Goal: Information Seeking & Learning: Learn about a topic

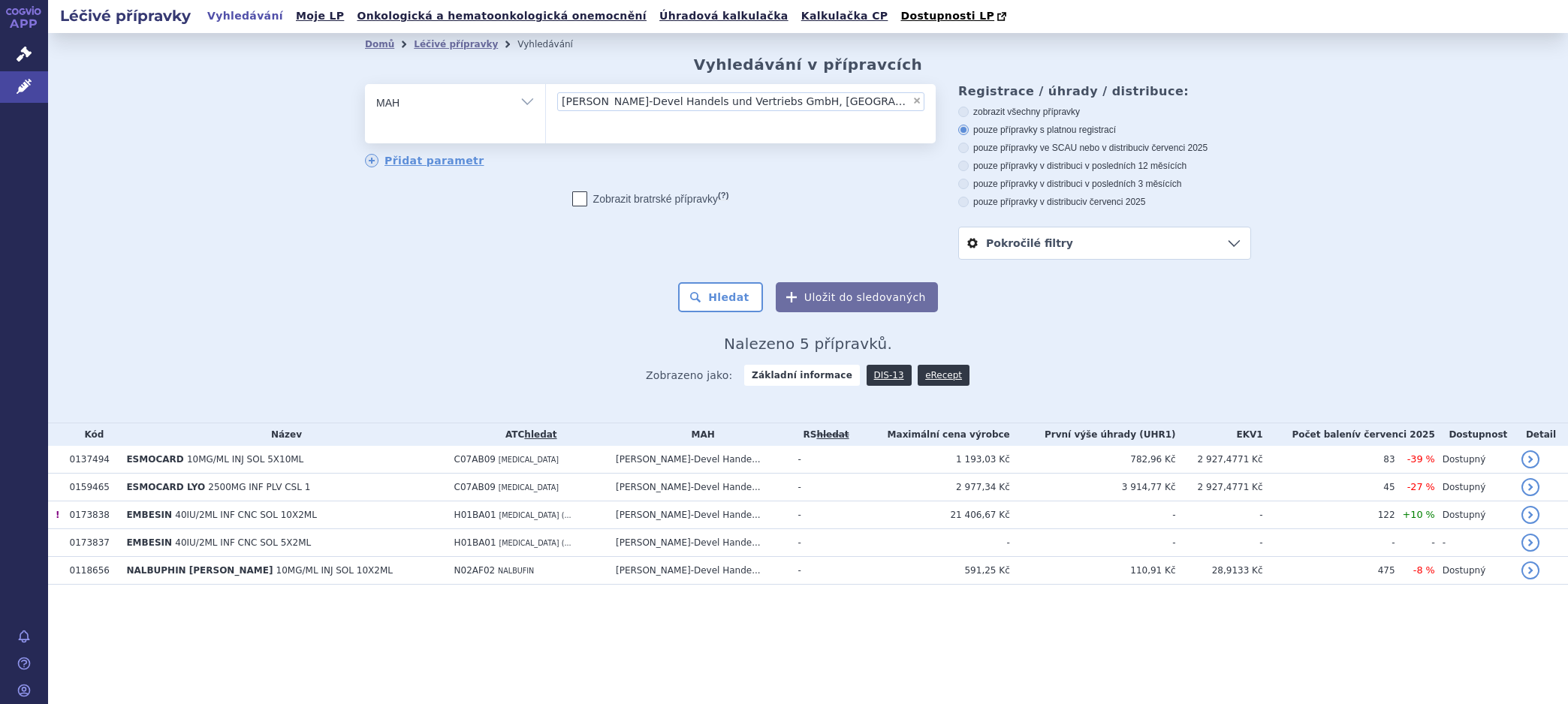
click at [428, 45] on link "Léčivé přípravky" at bounding box center [456, 44] width 84 height 11
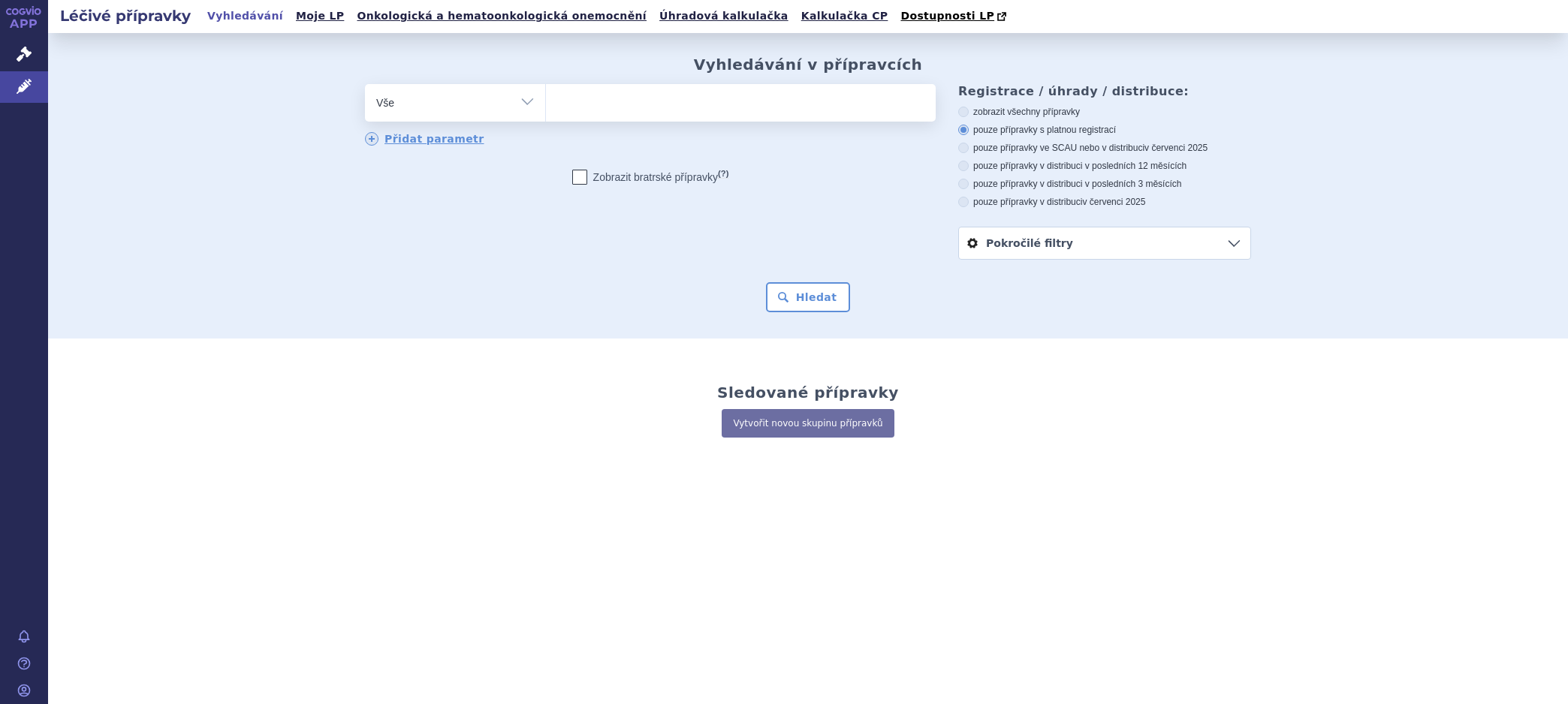
click at [609, 107] on ul at bounding box center [741, 100] width 389 height 32
click at [546, 107] on select at bounding box center [545, 102] width 1 height 38
type input "na"
type input "nal"
type input "nalb"
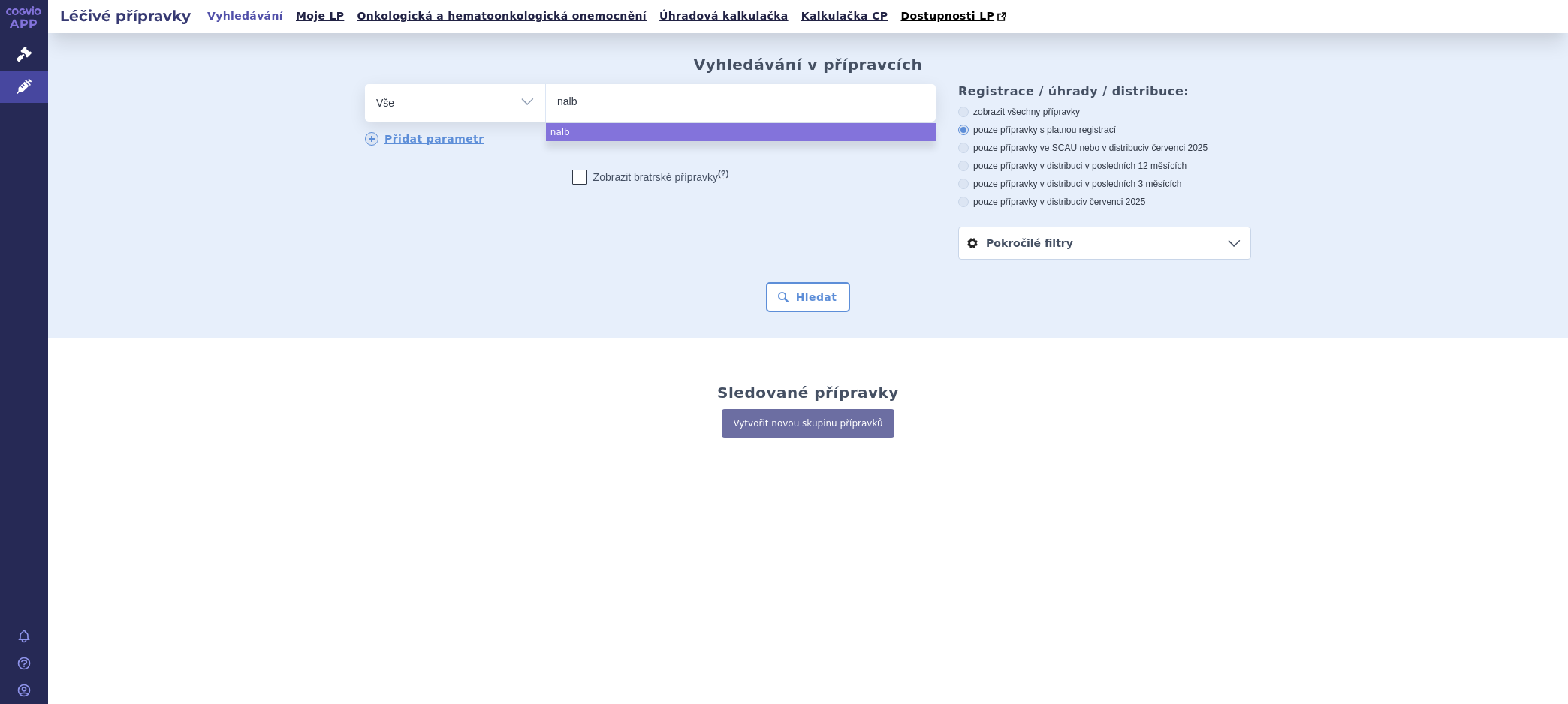
type input "nalbu"
select select "nalbu"
click at [815, 302] on button "Hledat" at bounding box center [808, 297] width 85 height 30
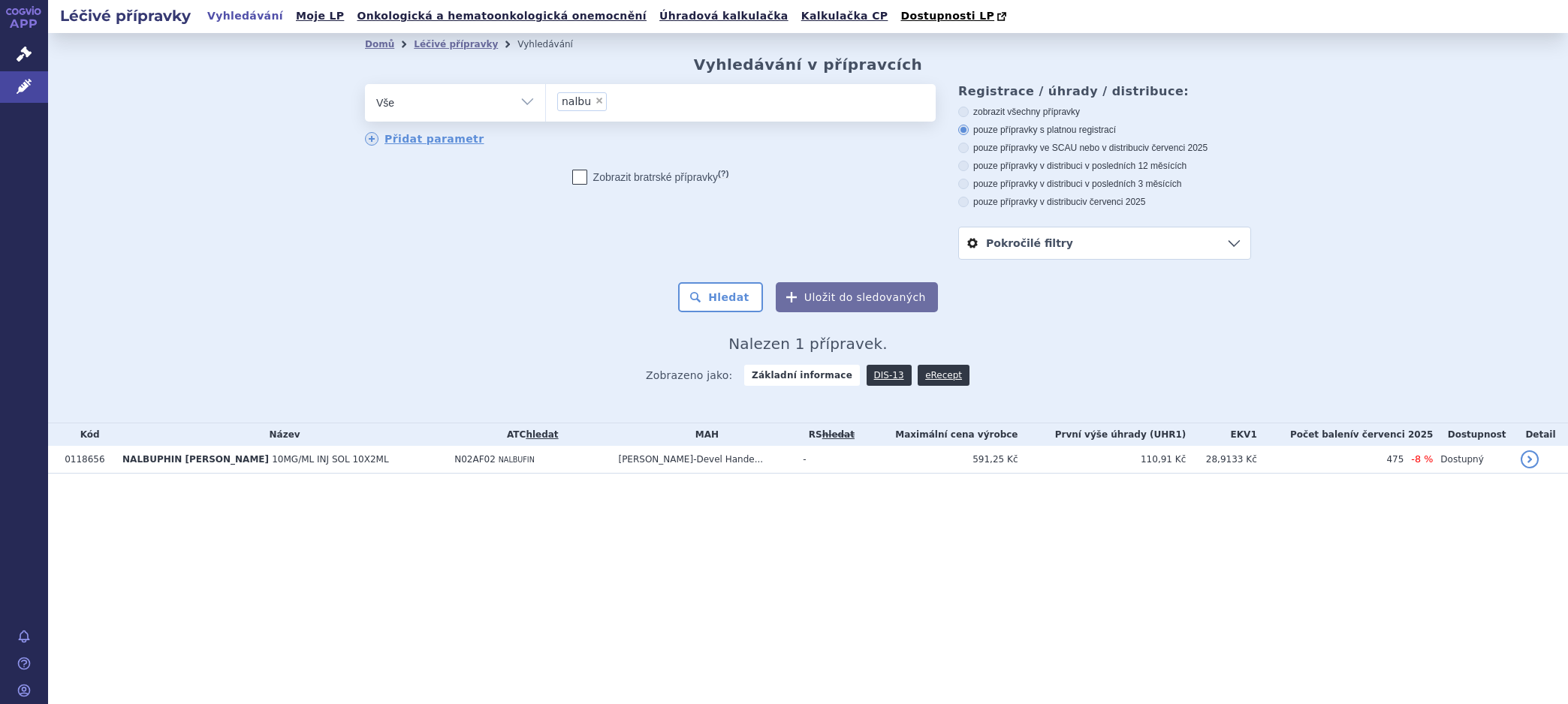
click at [882, 378] on link "DIS-13" at bounding box center [889, 375] width 45 height 21
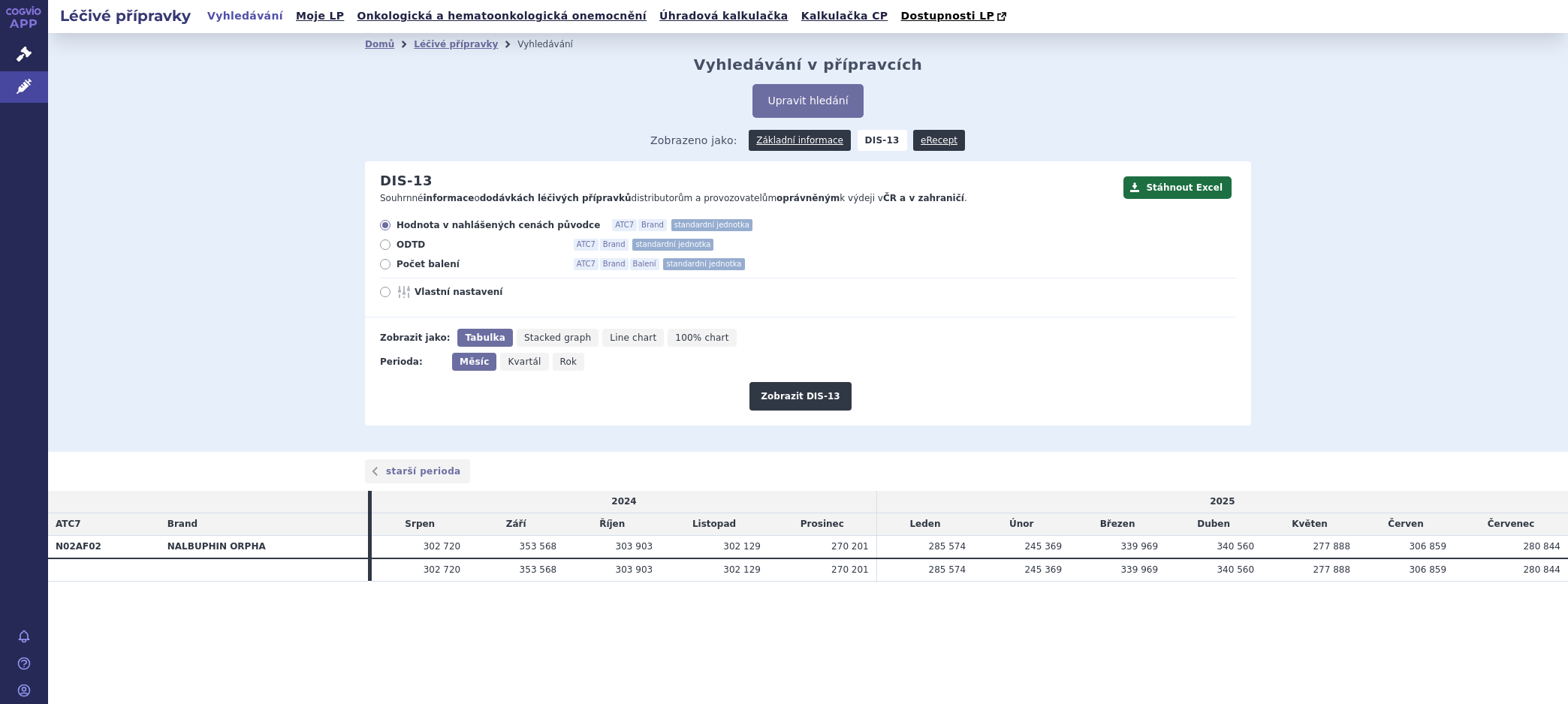
click at [564, 365] on span "Rok" at bounding box center [569, 362] width 18 height 11
click at [562, 362] on input "Rok" at bounding box center [558, 358] width 10 height 10
radio input "true"
click at [387, 268] on icon at bounding box center [385, 264] width 11 height 11
click at [387, 268] on input "Počet balení ATC7 Brand Balení standardní jednotka" at bounding box center [387, 266] width 10 height 10
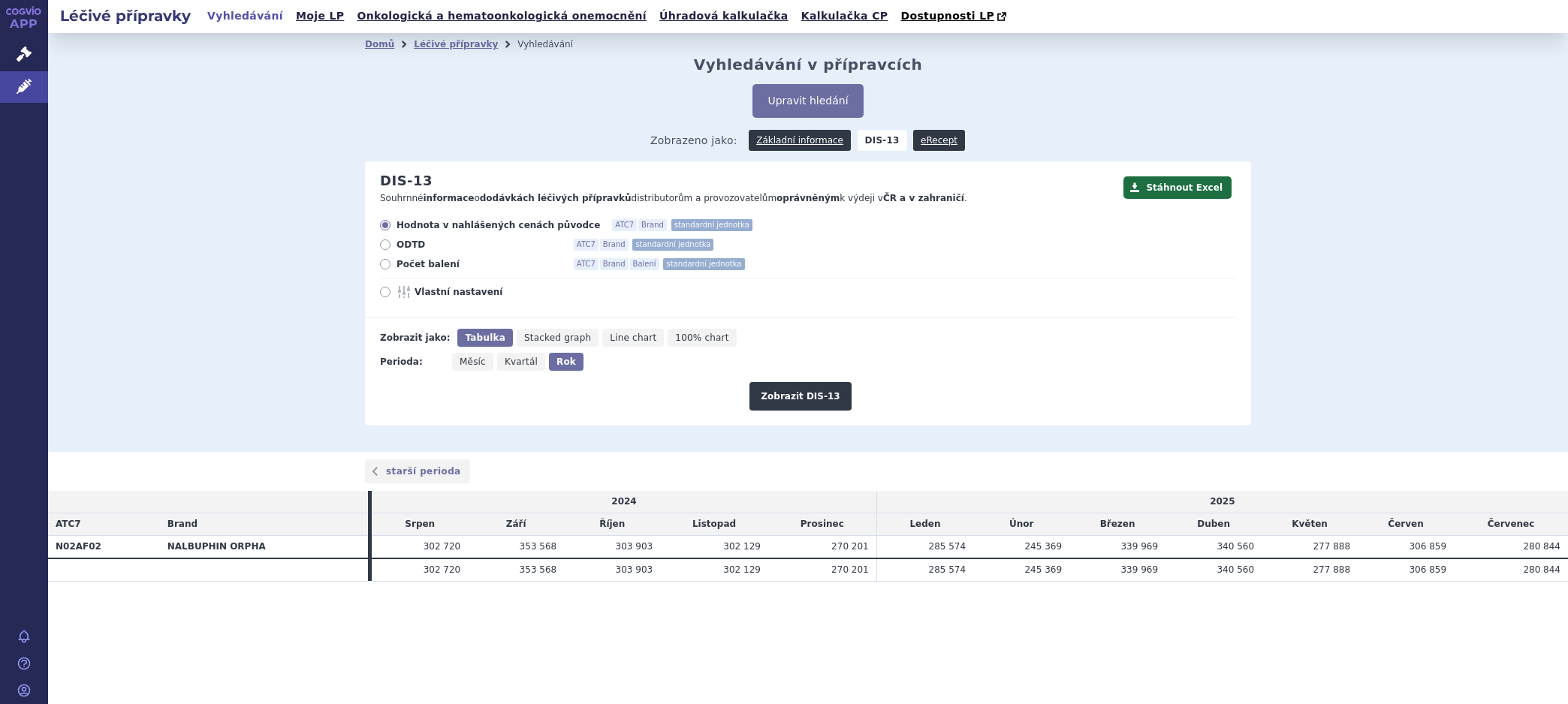
radio input "true"
click at [784, 403] on button "Zobrazit DIS-13" at bounding box center [800, 396] width 102 height 29
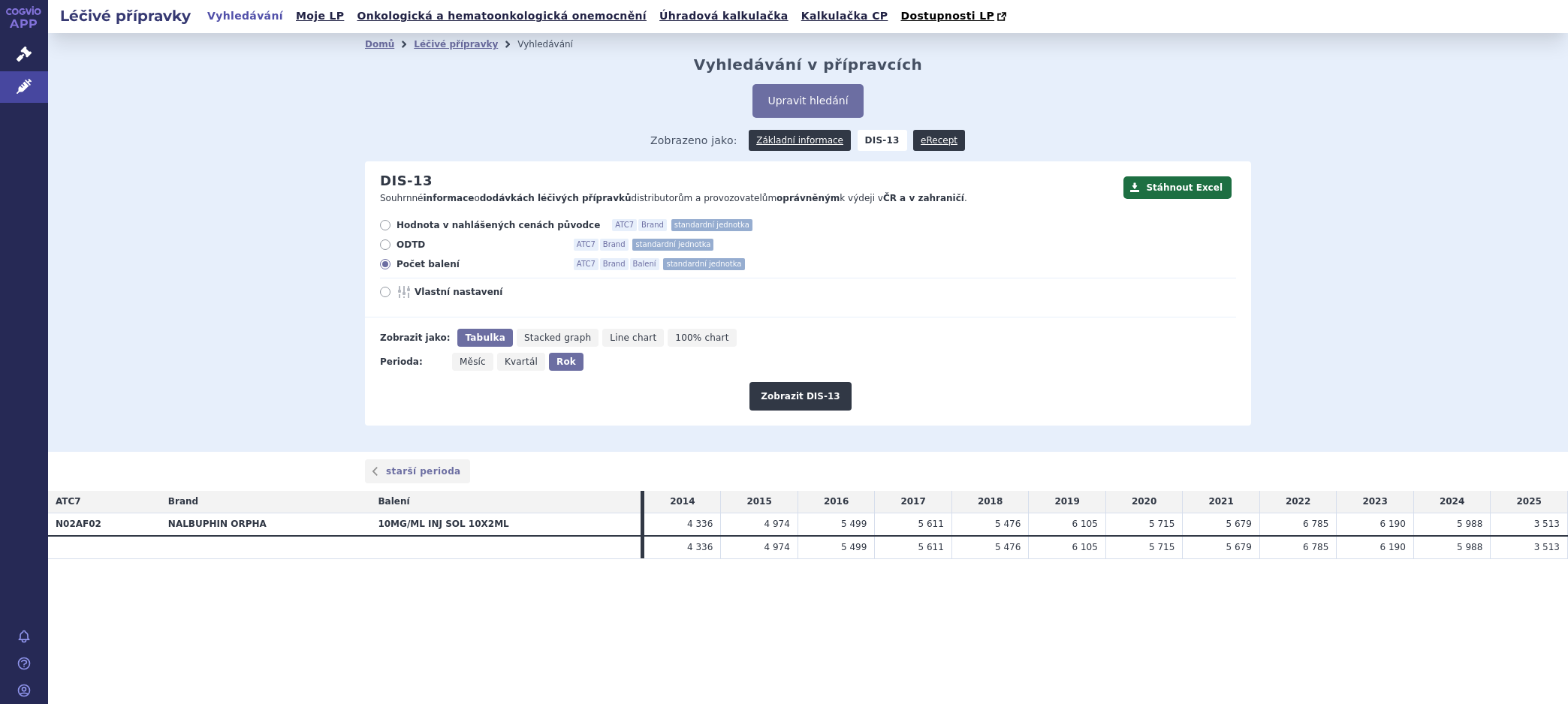
click at [501, 524] on th "10MG/ML INJ SOL 10X2ML" at bounding box center [505, 524] width 270 height 23
drag, startPoint x: 501, startPoint y: 524, endPoint x: 357, endPoint y: 522, distance: 144.0
click at [357, 522] on tr "N02AF02 NALBUPHIN [PERSON_NAME] 10MG/ML INJ SOL 10X2ML 4 336 4 974 5 499 5 611 …" at bounding box center [807, 524] width 1519 height 23
copy tr "10MG/ML INJ SOL 10X2ML"
click at [471, 365] on span "Měsíc" at bounding box center [472, 362] width 26 height 11
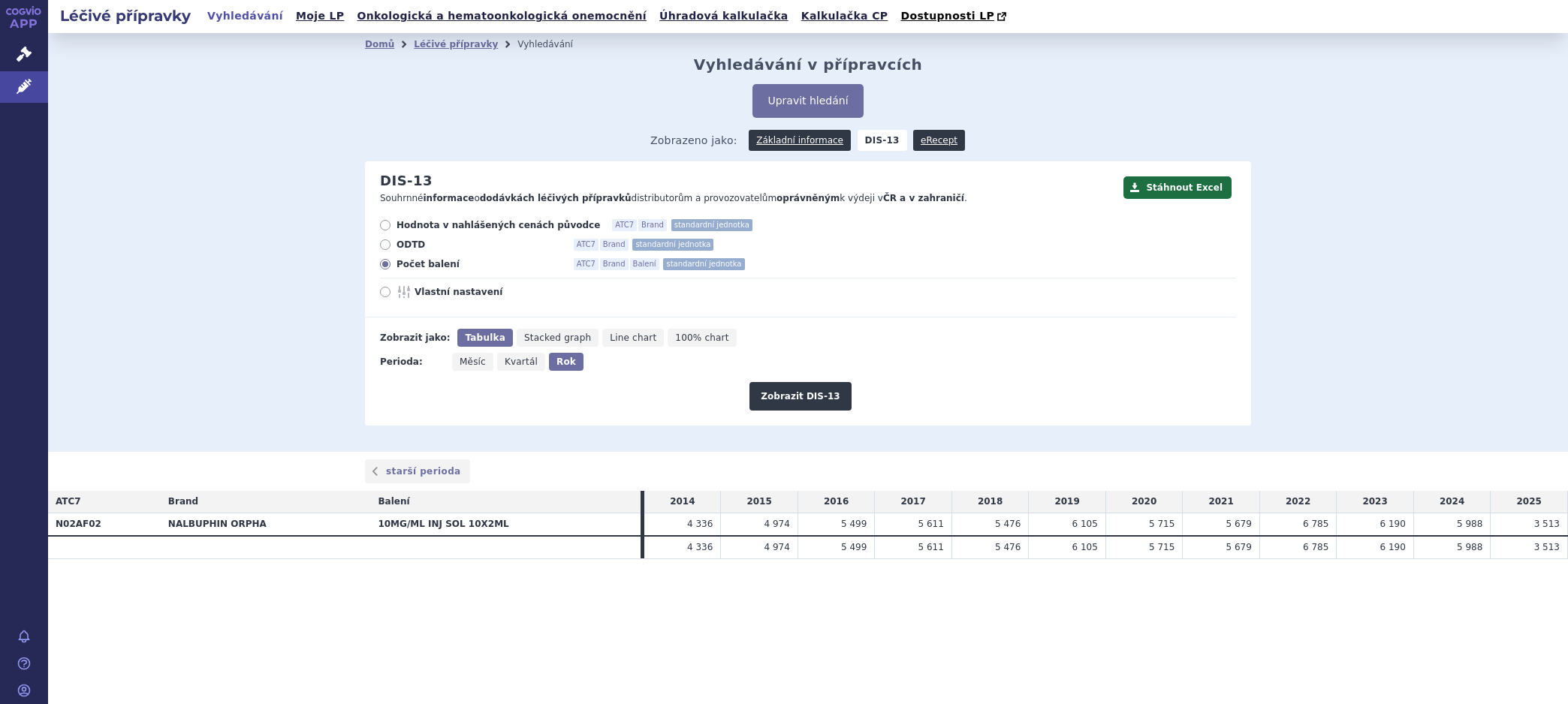
click at [461, 362] on input "Měsíc" at bounding box center [457, 358] width 10 height 10
radio input "true"
click at [782, 404] on button "Zobrazit DIS-13" at bounding box center [800, 396] width 102 height 29
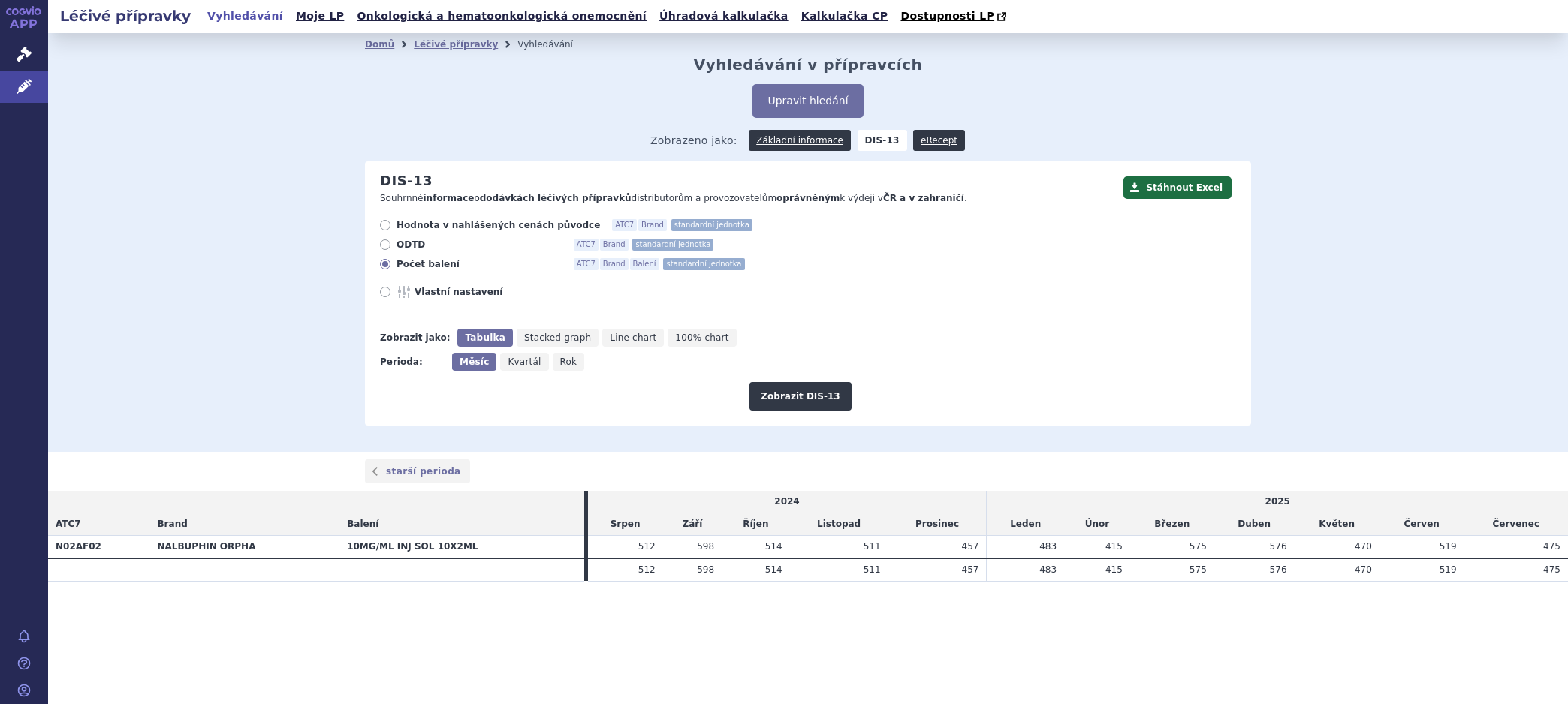
click at [560, 366] on span "Rok" at bounding box center [569, 362] width 18 height 11
click at [557, 362] on input "Rok" at bounding box center [558, 358] width 10 height 10
radio input "true"
click at [838, 544] on td "511" at bounding box center [838, 546] width 98 height 23
click at [804, 402] on button "Zobrazit DIS-13" at bounding box center [800, 396] width 102 height 29
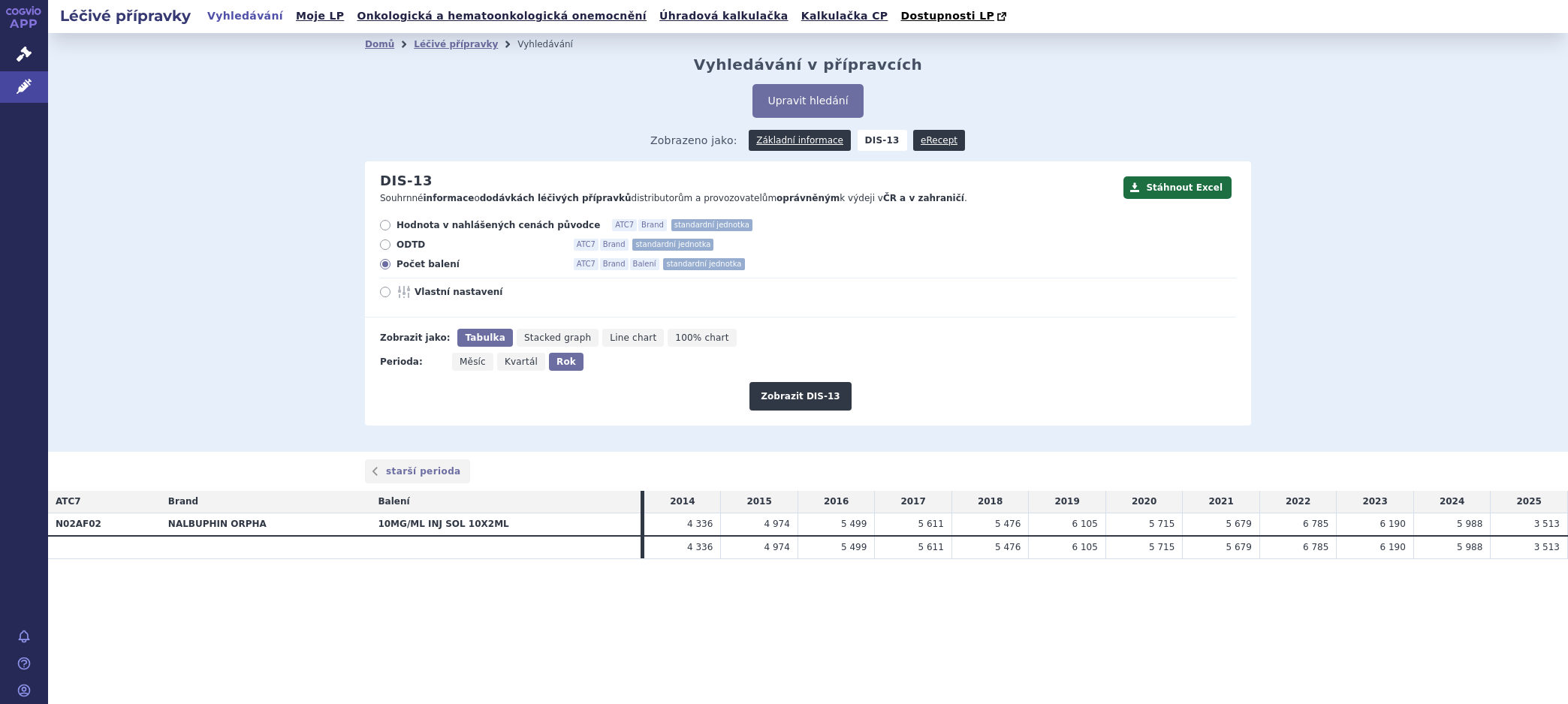
click at [439, 225] on span "Hodnota v nahlášených cenách původce" at bounding box center [498, 225] width 204 height 12
click at [391, 225] on input "Hodnota v nahlášených cenách původce ATC7 Brand standardní jednotka" at bounding box center [387, 227] width 10 height 10
radio input "true"
click at [783, 398] on button "Zobrazit DIS-13" at bounding box center [800, 396] width 102 height 29
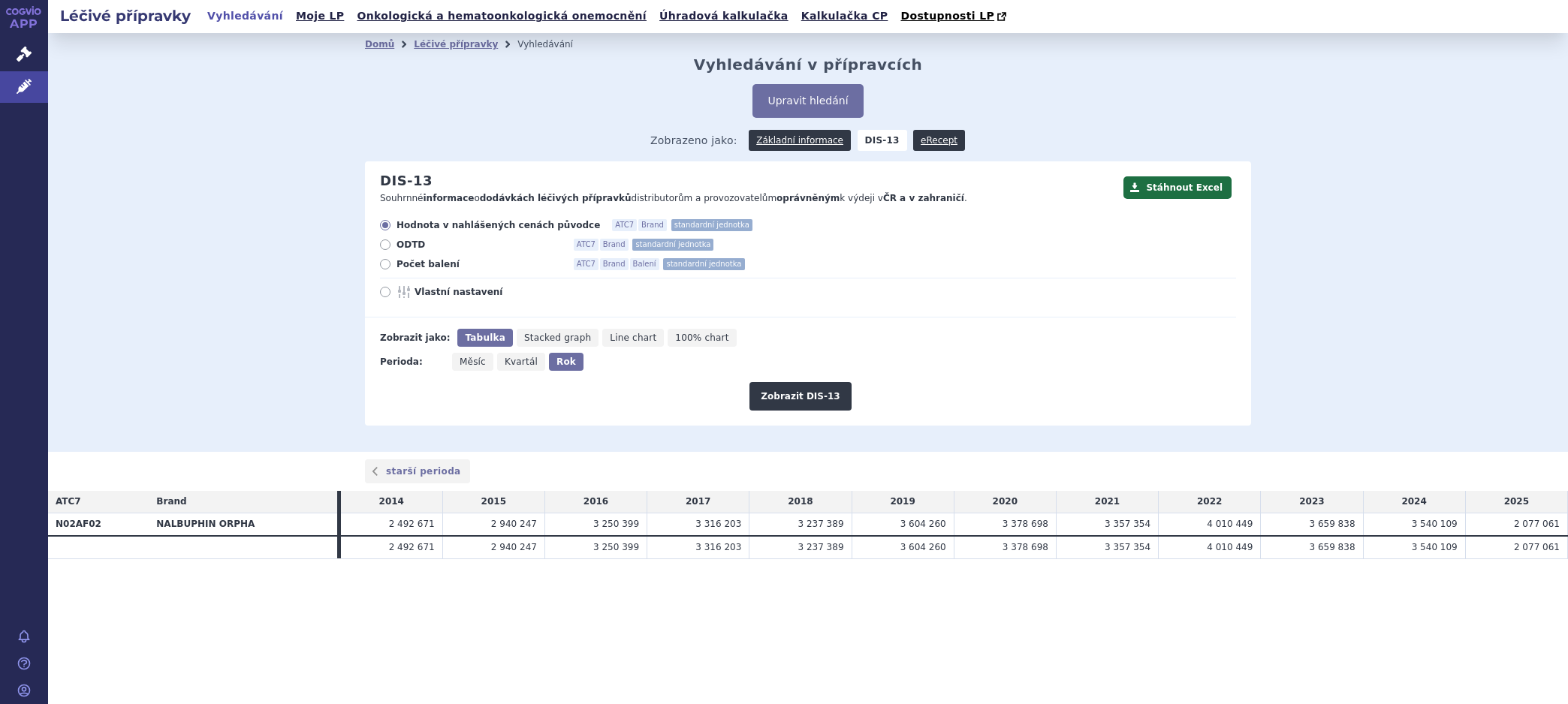
click at [1420, 196] on div "Domů Léčivé přípravky Vyhledávání Vyhledávání v přípravcích Upravit hledání ods…" at bounding box center [807, 242] width 1519 height 419
click at [416, 269] on span "Počet balení" at bounding box center [479, 264] width 165 height 12
click at [391, 269] on input "Počet balení ATC7 Brand Balení standardní jednotka" at bounding box center [387, 266] width 10 height 10
radio input "true"
click at [794, 397] on button "Zobrazit DIS-13" at bounding box center [800, 396] width 102 height 29
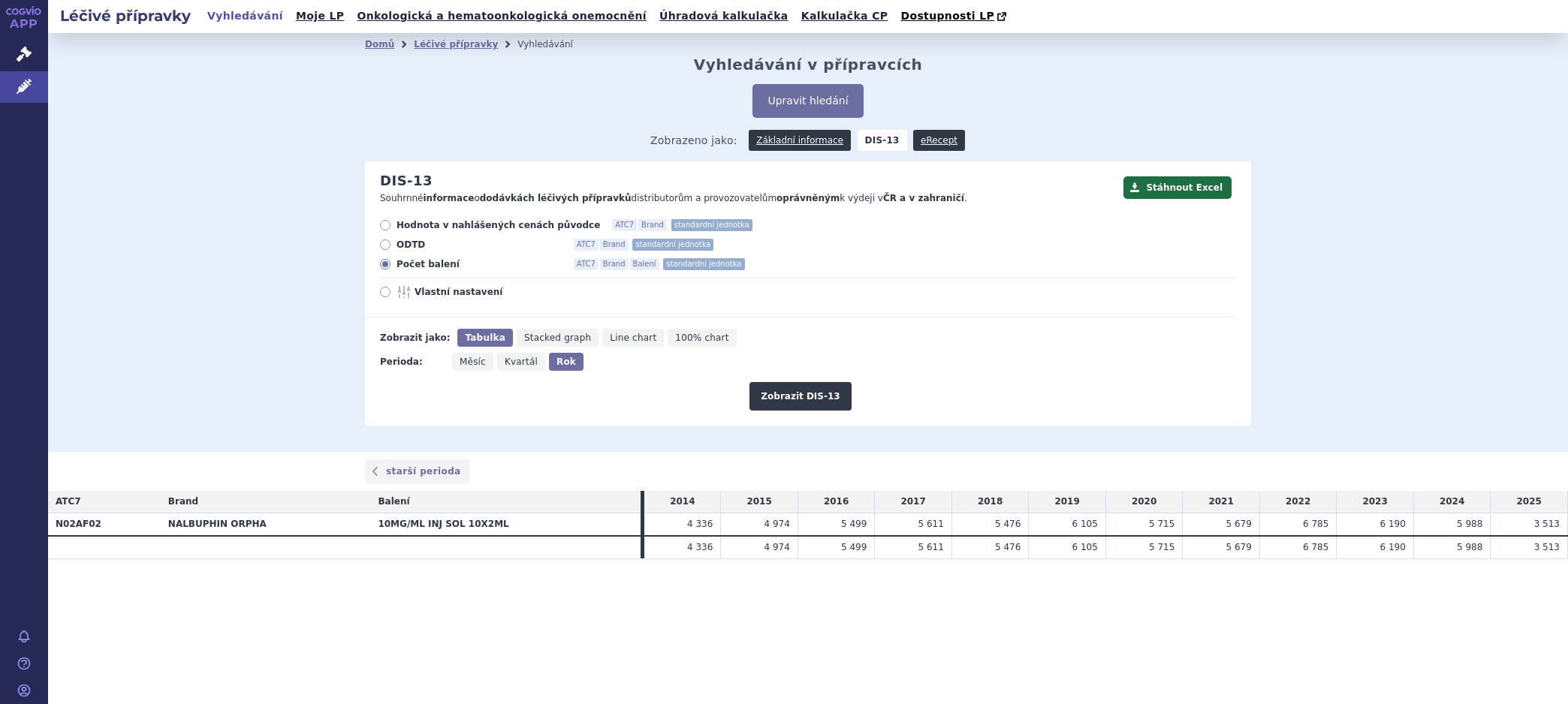
click at [384, 229] on icon at bounding box center [385, 225] width 11 height 11
click at [384, 229] on input "Hodnota v nahlášených cenách původce ATC7 Brand standardní jednotka" at bounding box center [387, 227] width 10 height 10
radio input "true"
click at [829, 397] on button "Zobrazit DIS-13" at bounding box center [800, 396] width 102 height 29
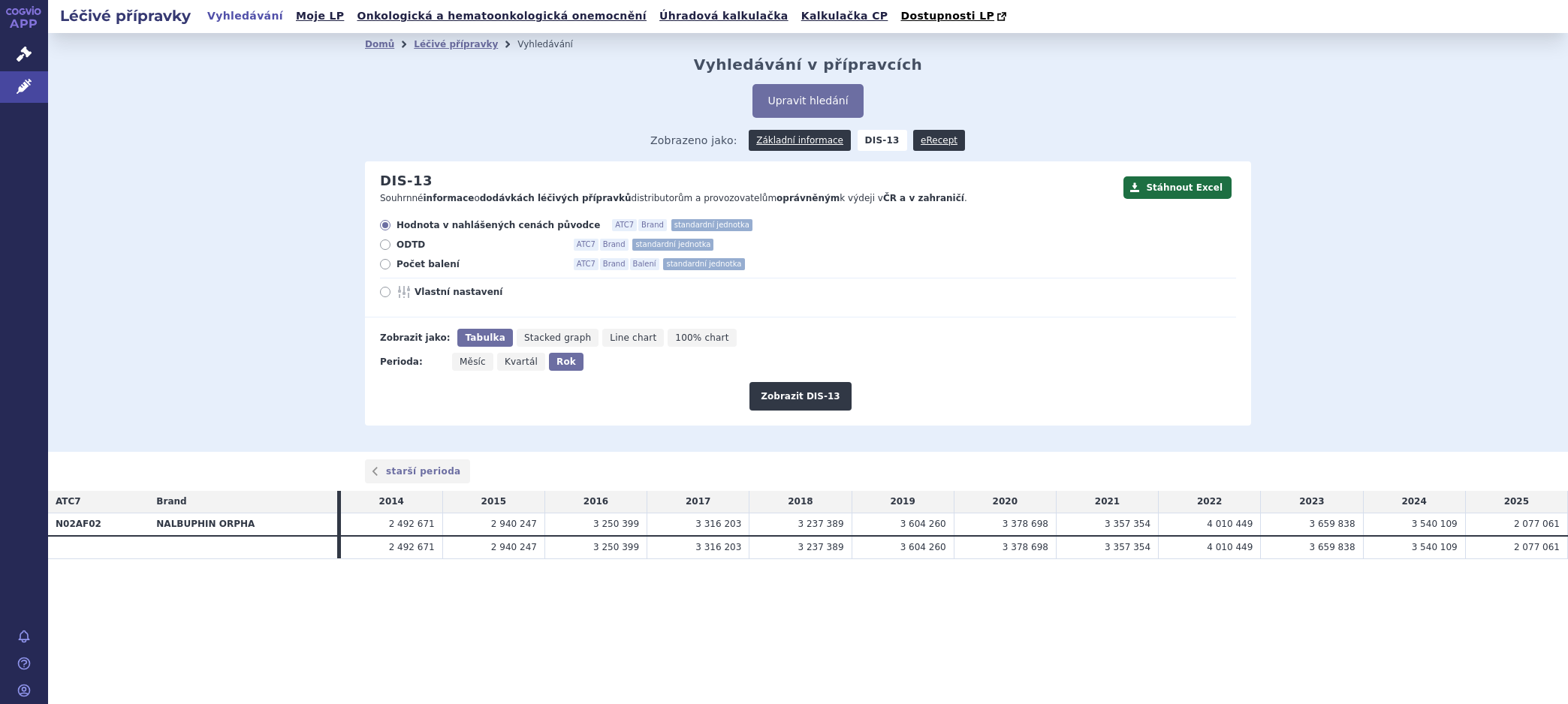
click at [1327, 187] on div "Domů Léčivé přípravky Vyhledávání Vyhledávání v přípravcích Upravit hledání ods…" at bounding box center [807, 242] width 1519 height 419
click at [825, 145] on link "Základní informace" at bounding box center [800, 140] width 102 height 21
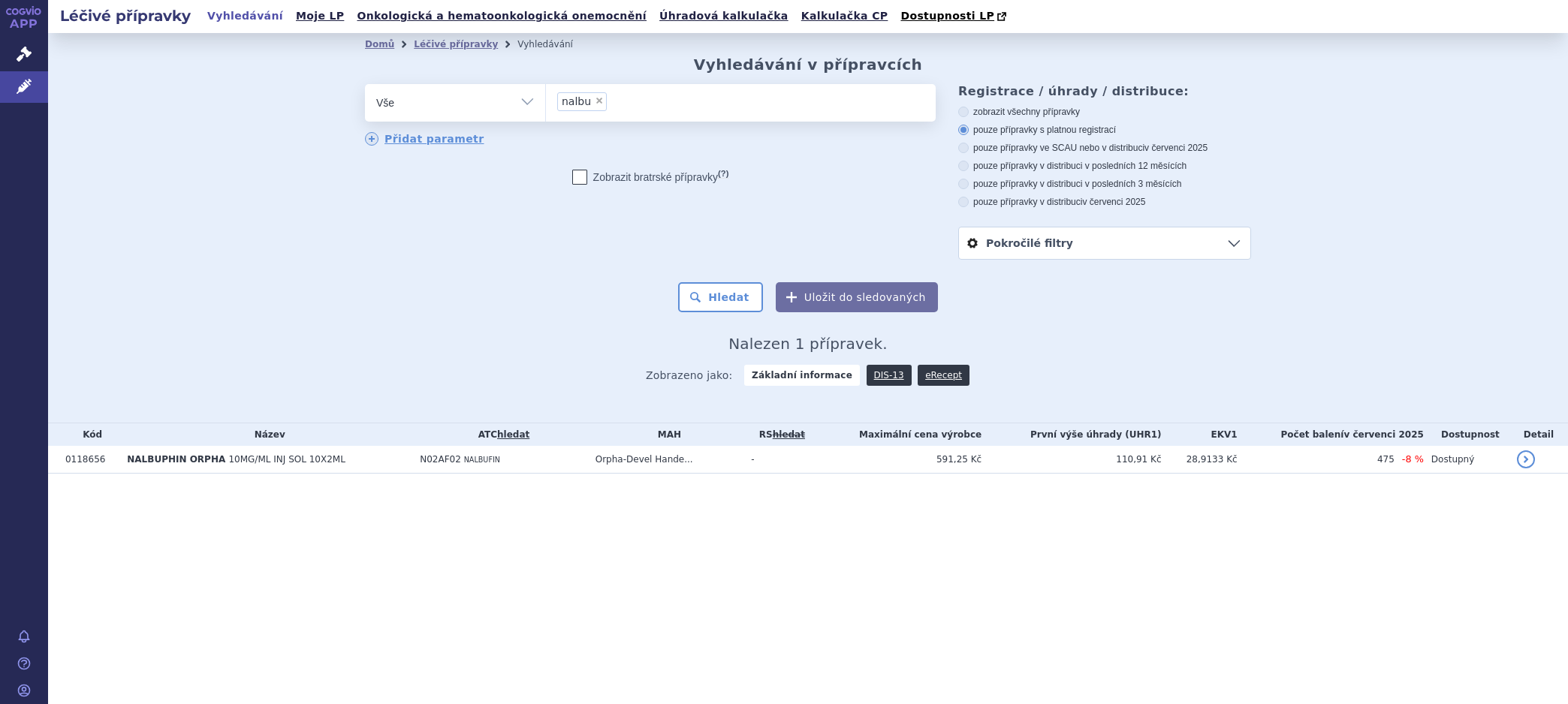
click at [596, 100] on span "×" at bounding box center [599, 101] width 9 height 9
click at [546, 100] on select "nalbu" at bounding box center [545, 102] width 1 height 38
select select
type input "ka"
type input "kar"
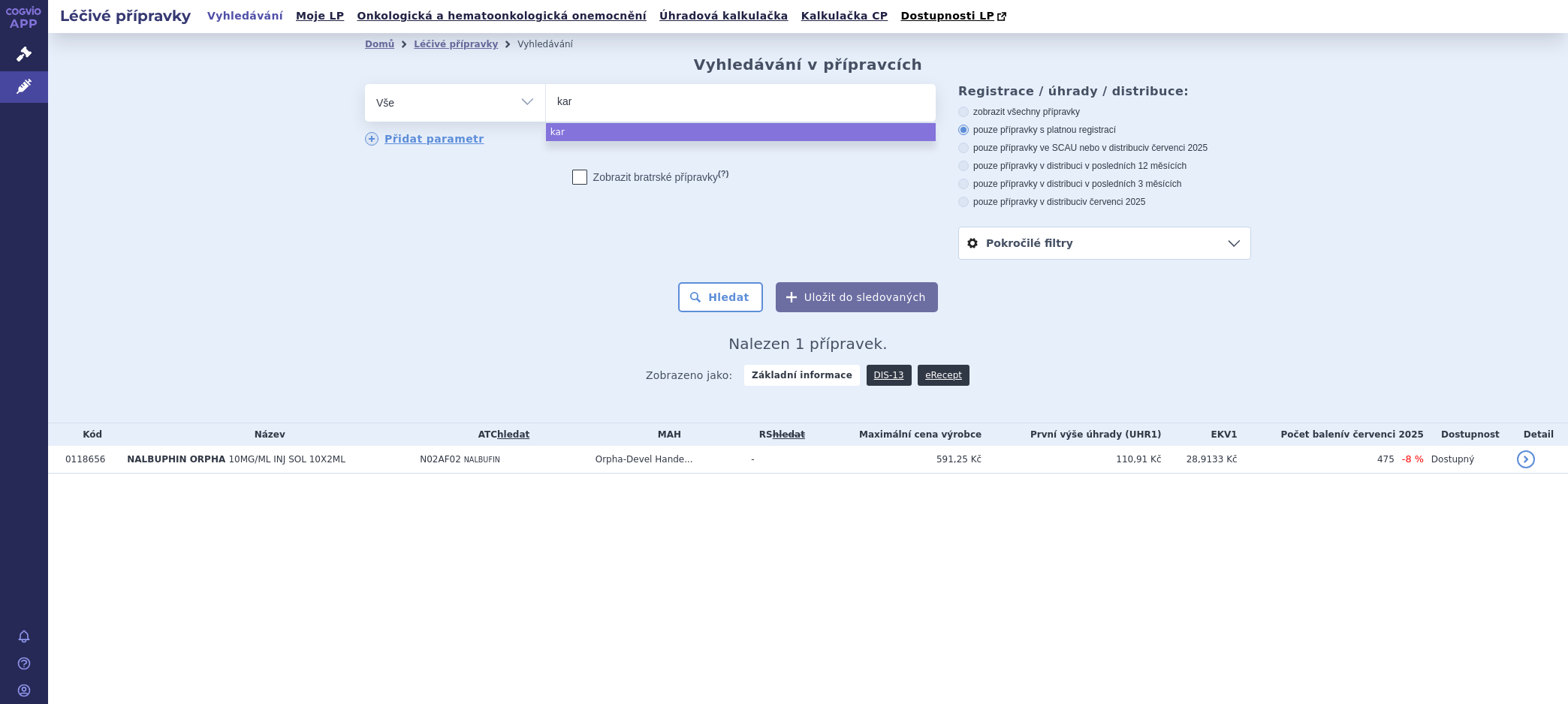
type input "karm"
type input "karmu"
type input "karmus"
select select "karmus"
click at [715, 293] on button "Hledat" at bounding box center [720, 297] width 85 height 30
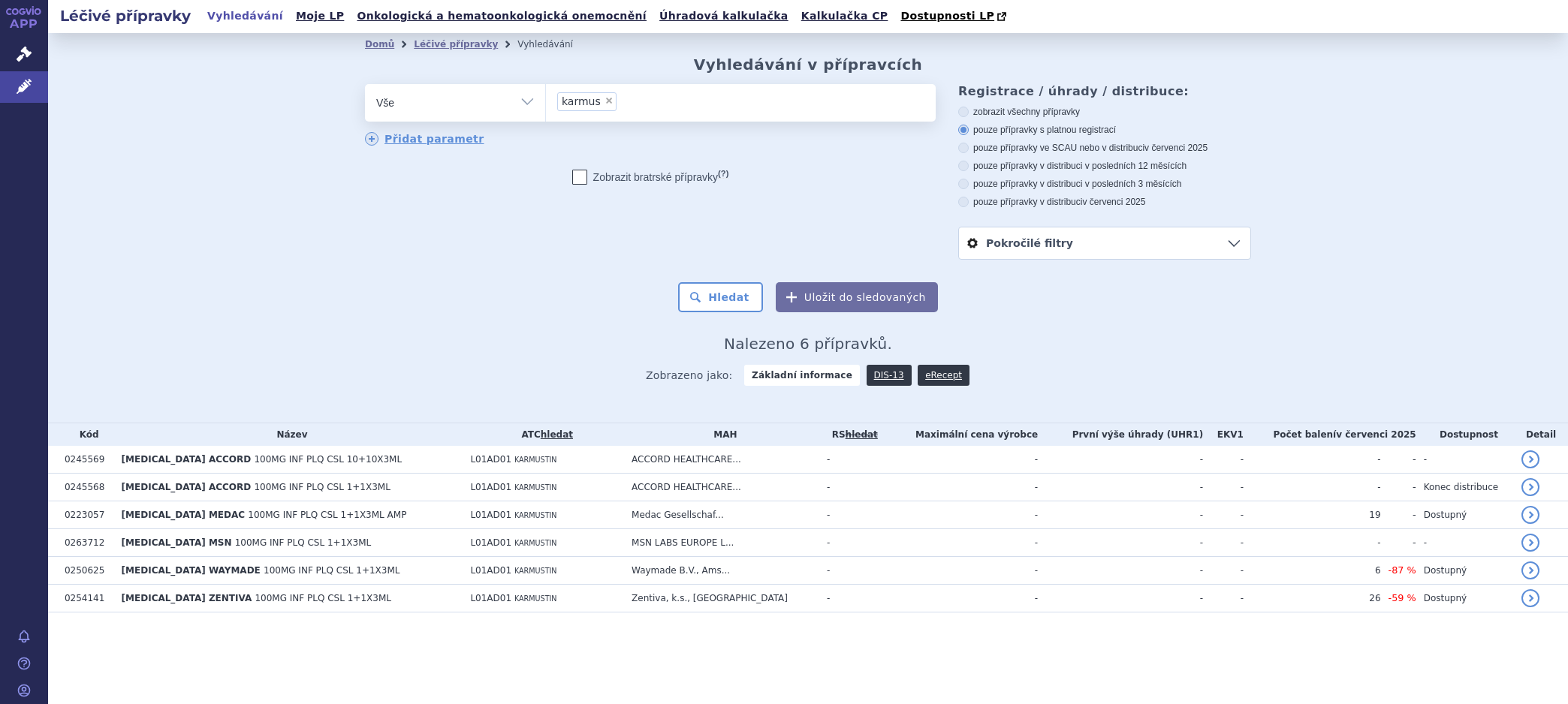
click at [870, 378] on link "DIS-13" at bounding box center [889, 375] width 45 height 21
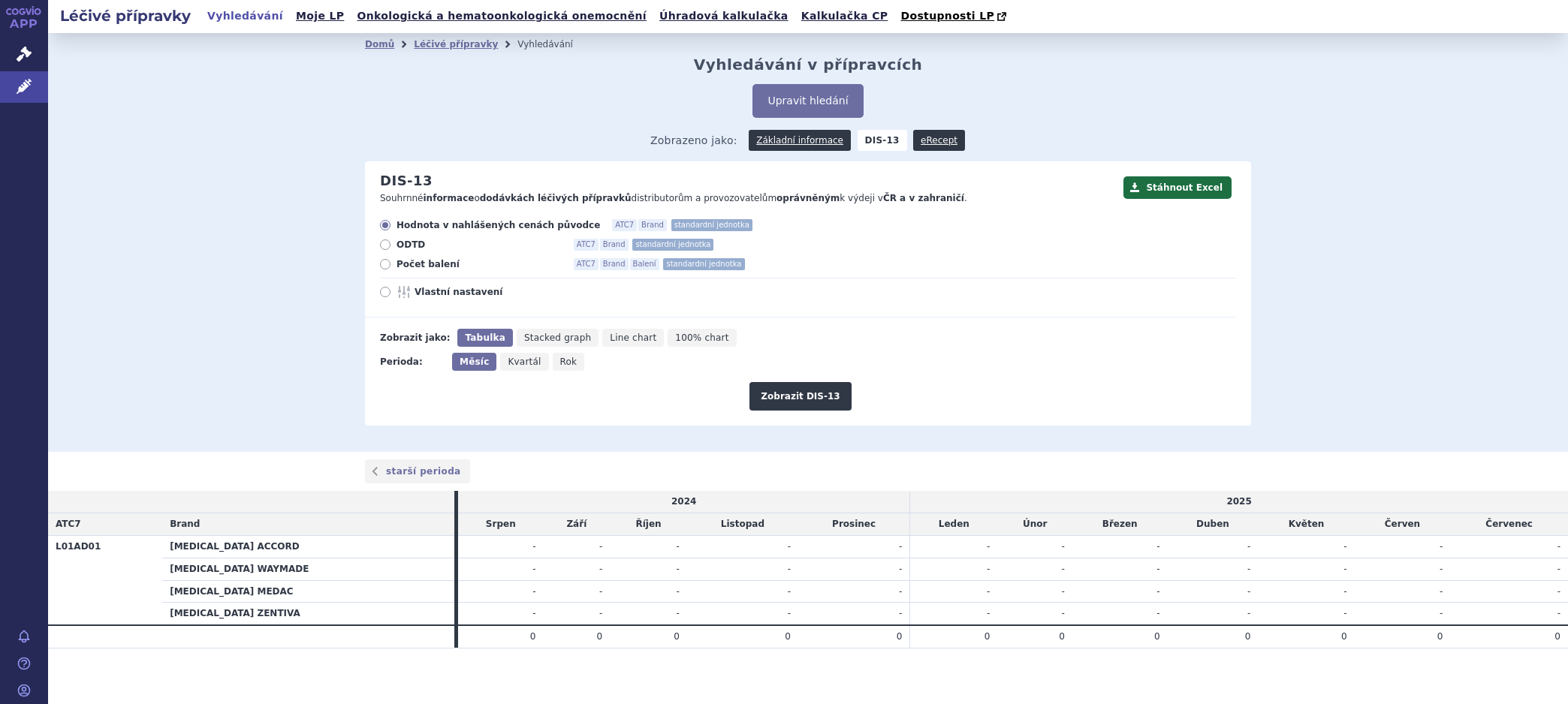
click at [782, 397] on button "Zobrazit DIS-13" at bounding box center [800, 396] width 102 height 29
click at [560, 364] on span "Rok" at bounding box center [569, 362] width 18 height 11
click at [553, 362] on input "Rok" at bounding box center [558, 358] width 10 height 10
radio input "true"
click at [757, 394] on button "Zobrazit DIS-13" at bounding box center [800, 396] width 102 height 29
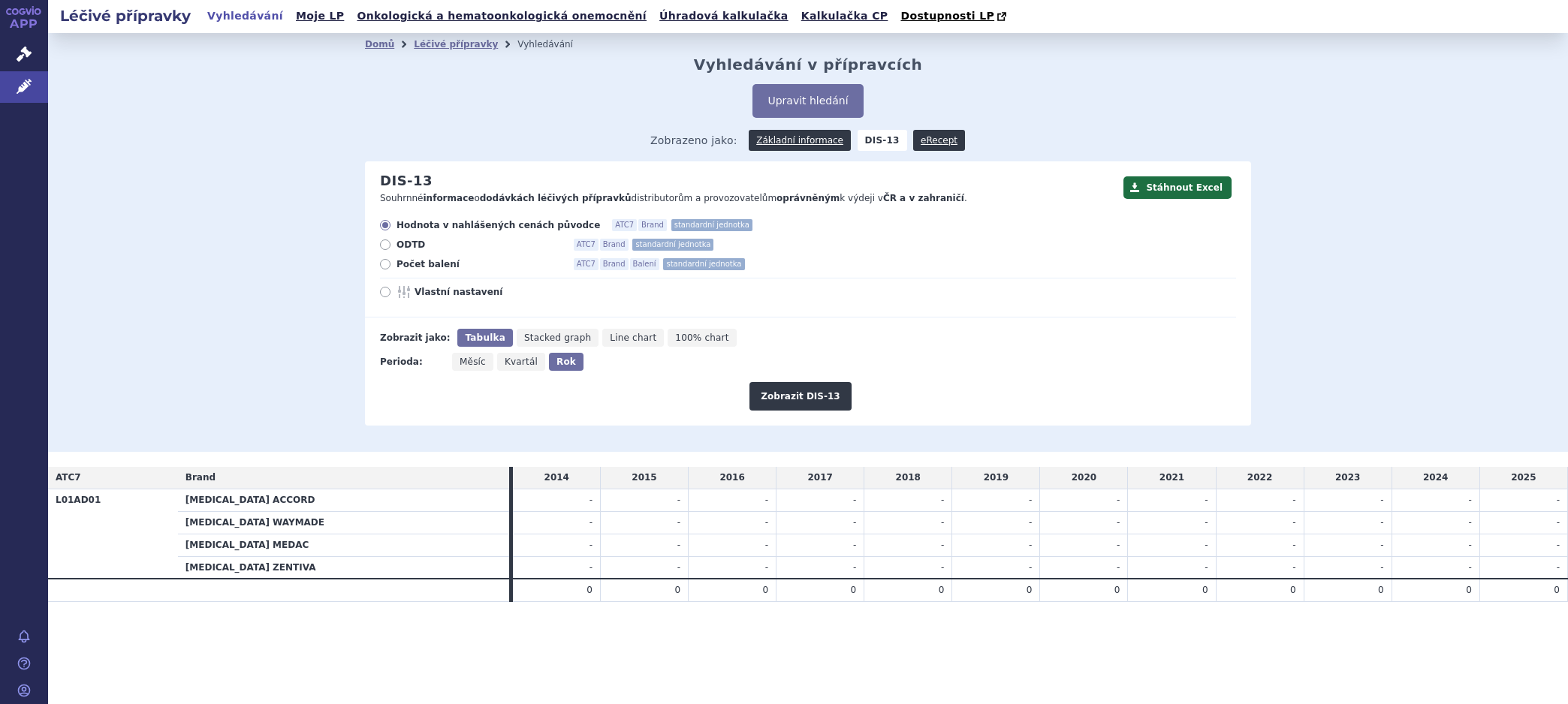
click at [807, 139] on link "Základní informace" at bounding box center [800, 140] width 102 height 21
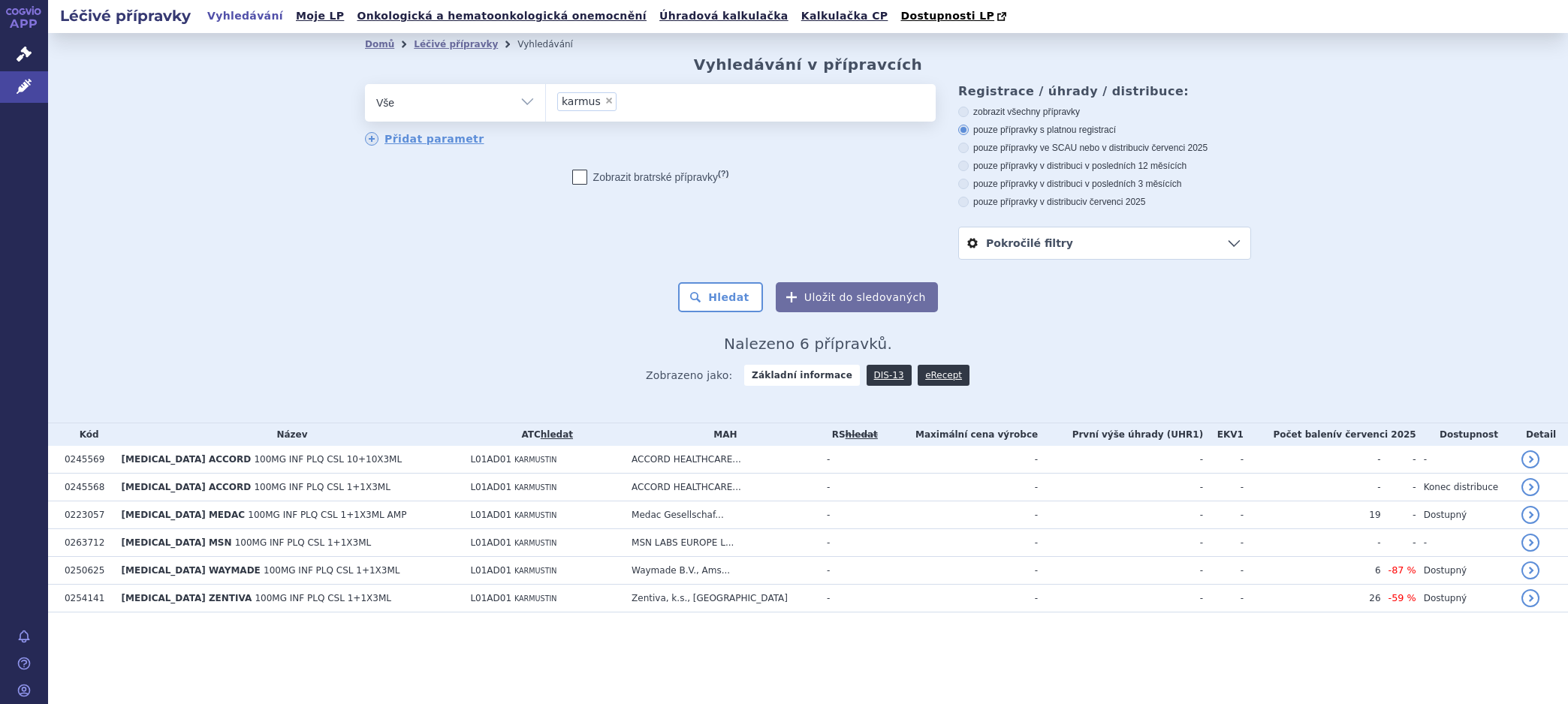
click at [306, 596] on span "100MG INF PLQ CSL 1+1X3ML" at bounding box center [322, 598] width 137 height 11
click at [263, 571] on span "100MG INF PLQ CSL 1+1X3ML" at bounding box center [331, 571] width 137 height 11
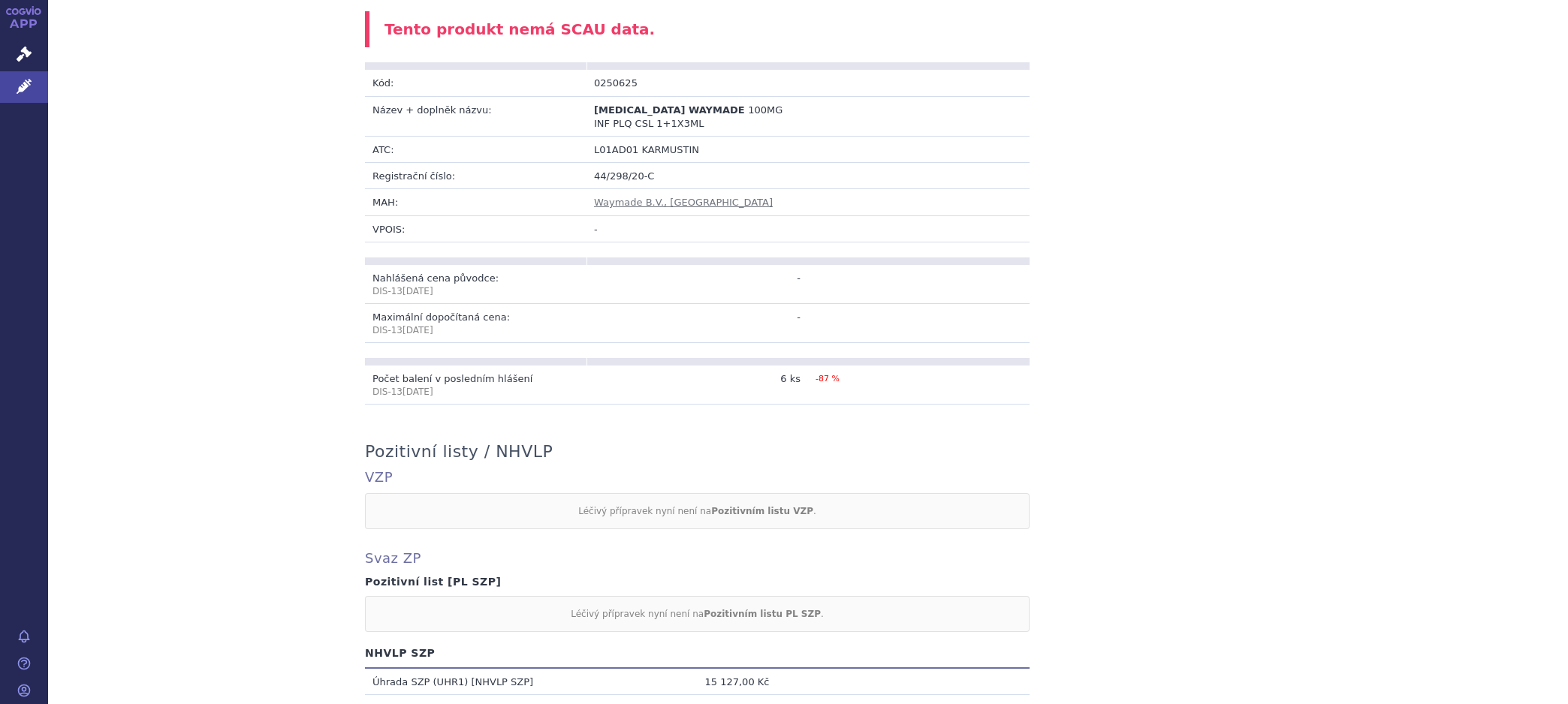
scroll to position [250, 0]
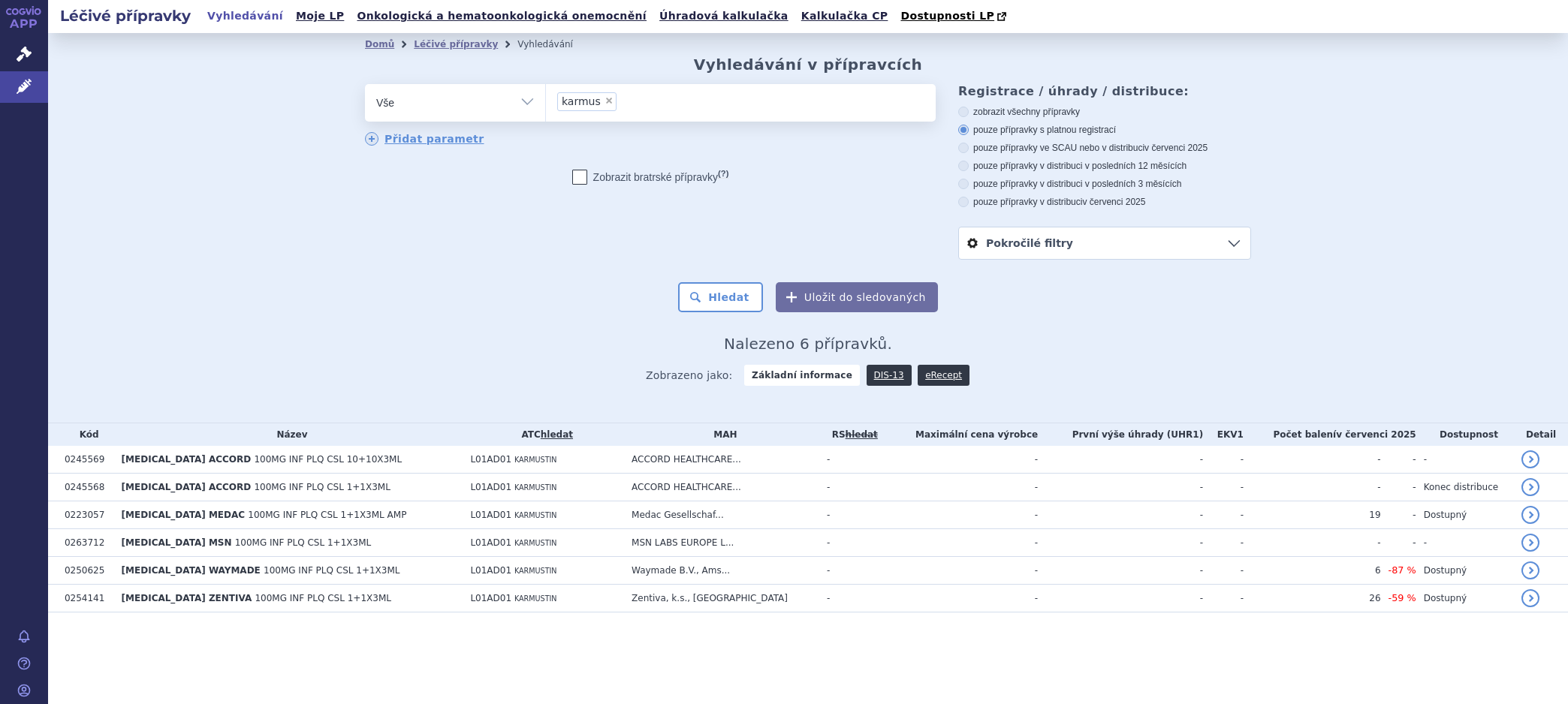
click at [312, 462] on span "100MG INF PLQ CSL 10+10X3ML" at bounding box center [327, 459] width 148 height 11
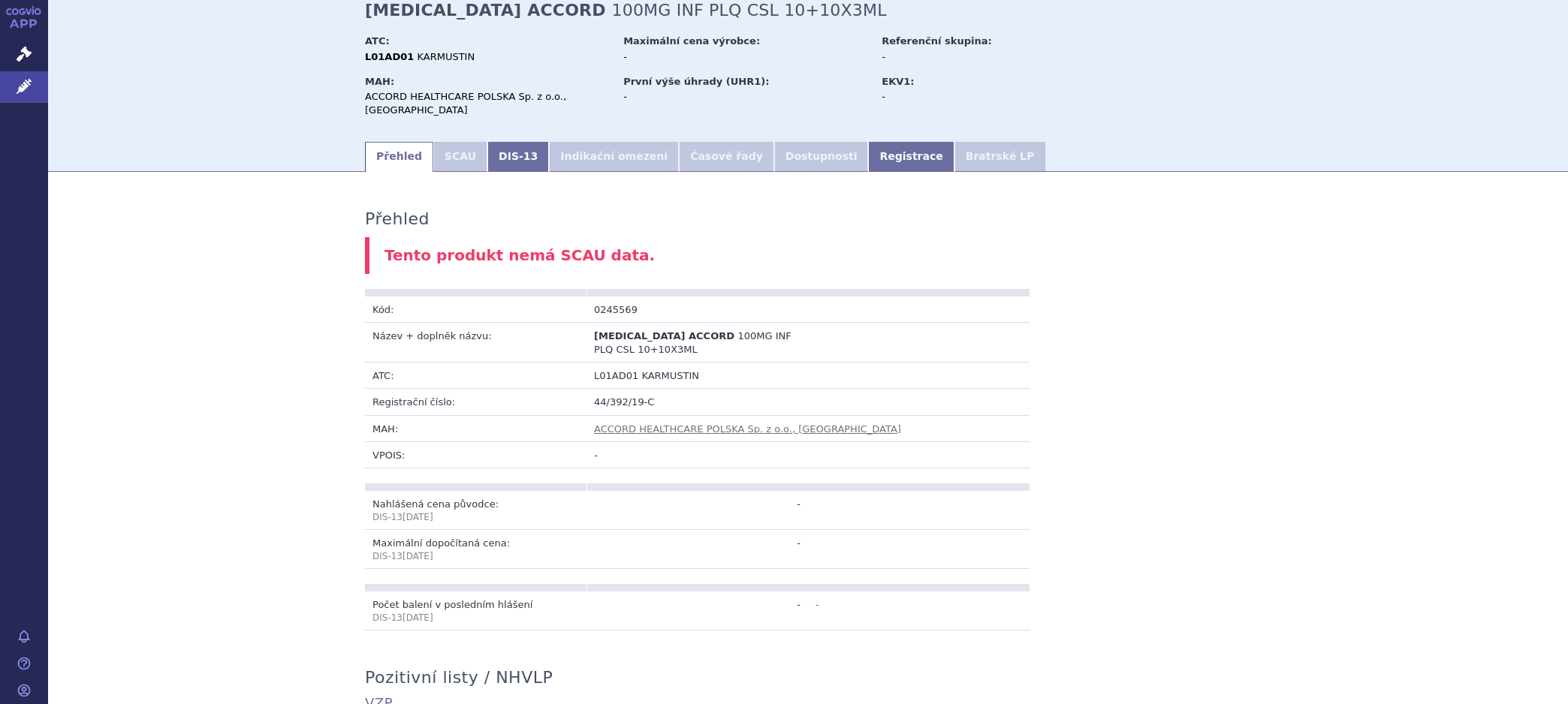
scroll to position [18, 0]
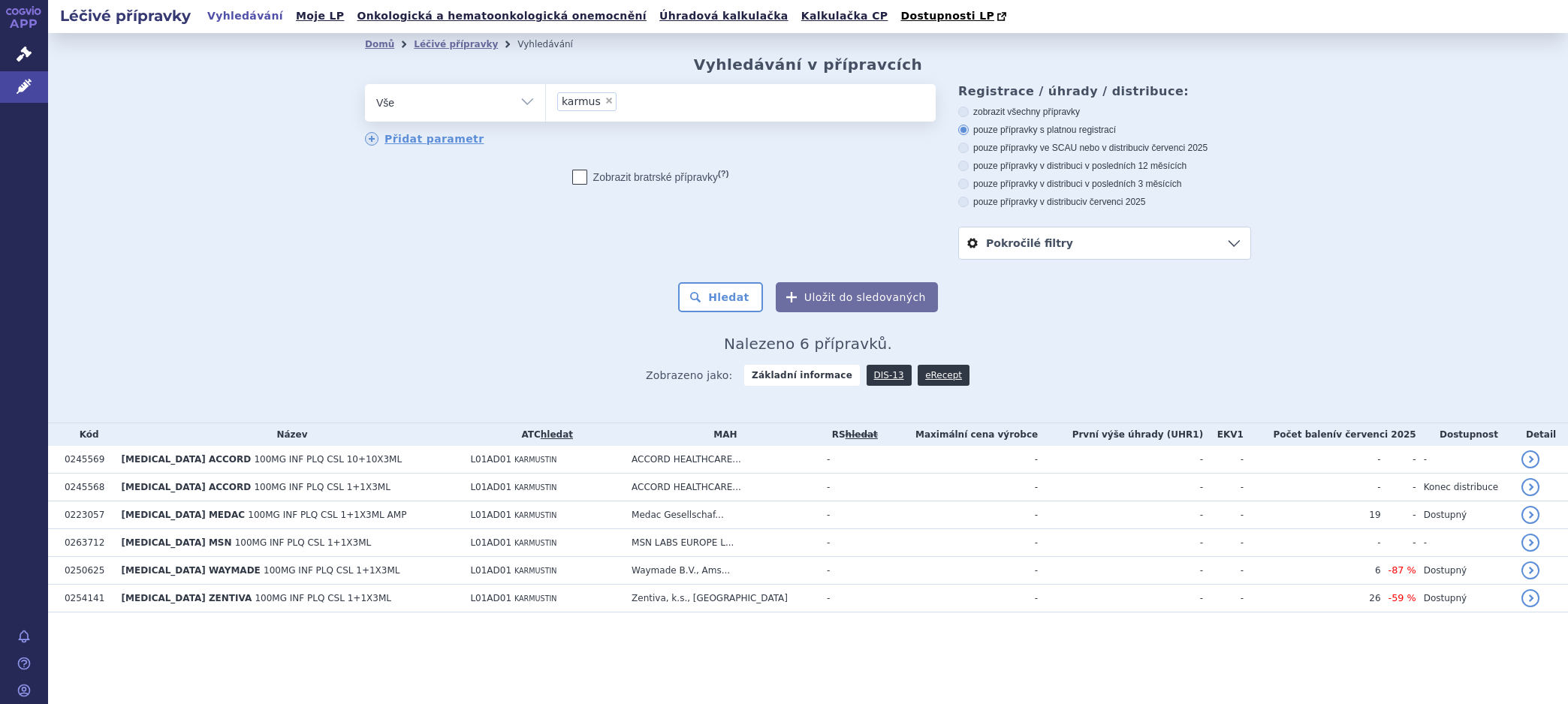
click at [302, 487] on span "100MG INF PLQ CSL 1+1X3ML" at bounding box center [321, 488] width 137 height 11
click at [247, 518] on span "100MG INF PLQ CSL 1+1X3ML AMP" at bounding box center [326, 515] width 159 height 11
click at [307, 569] on span "100MG INF PLQ CSL 1+1X3ML" at bounding box center [331, 571] width 137 height 11
click at [187, 597] on span "[MEDICAL_DATA] ZENTIVA" at bounding box center [187, 598] width 131 height 11
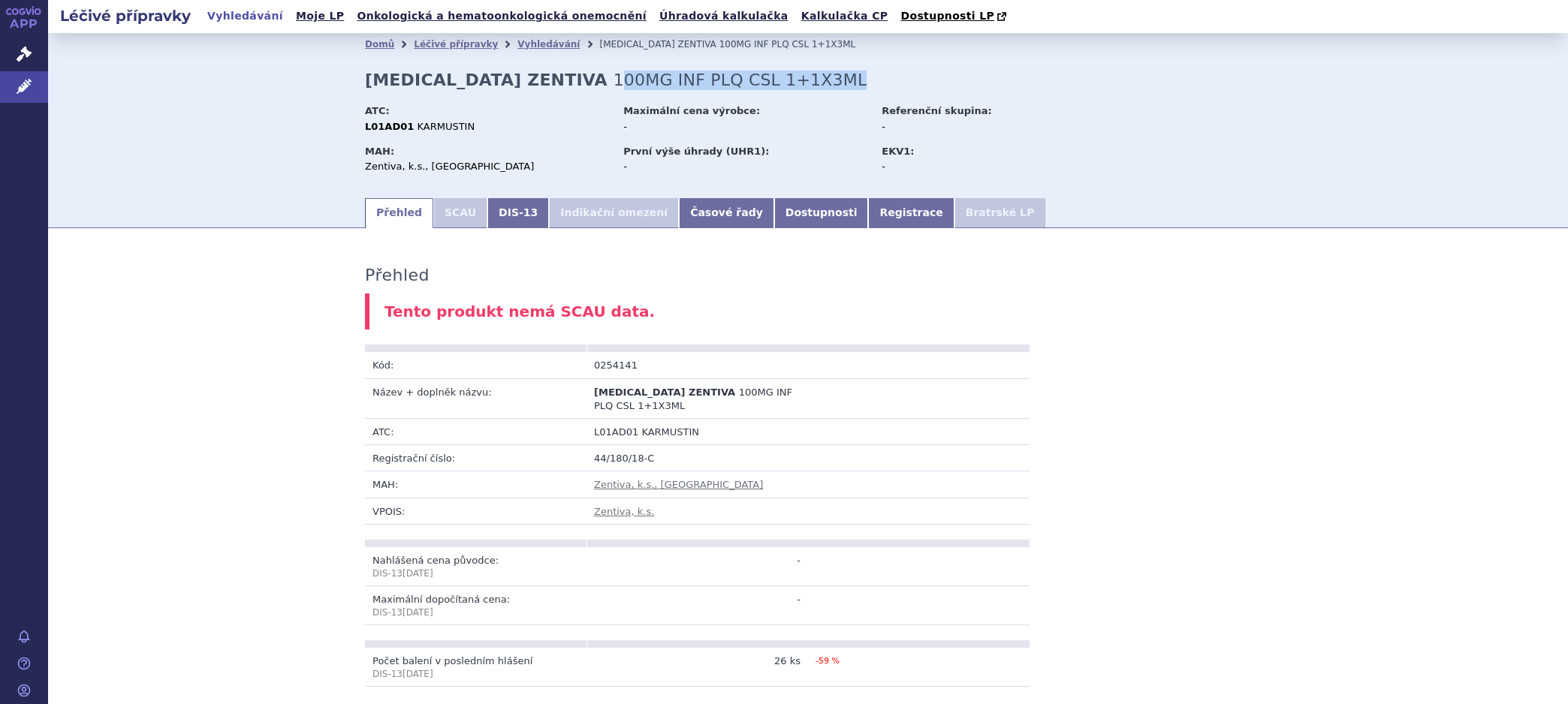
drag, startPoint x: 551, startPoint y: 79, endPoint x: 774, endPoint y: 85, distance: 223.1
click at [774, 85] on div "Domů Léčivé přípravky Vyhledávání CARMUSTINE ZENTIVA 100MG INF PLQ CSL 1+1X3ML …" at bounding box center [808, 125] width 946 height 140
click at [763, 100] on div "Domů Léčivé přípravky Vyhledávání CARMUSTINE ZENTIVA 100MG INF PLQ CSL 1+1X3ML …" at bounding box center [808, 125] width 946 height 140
drag, startPoint x: 547, startPoint y: 81, endPoint x: 770, endPoint y: 82, distance: 223.0
click at [770, 82] on span "100MG INF PLQ CSL 1+1X3ML" at bounding box center [740, 80] width 253 height 18
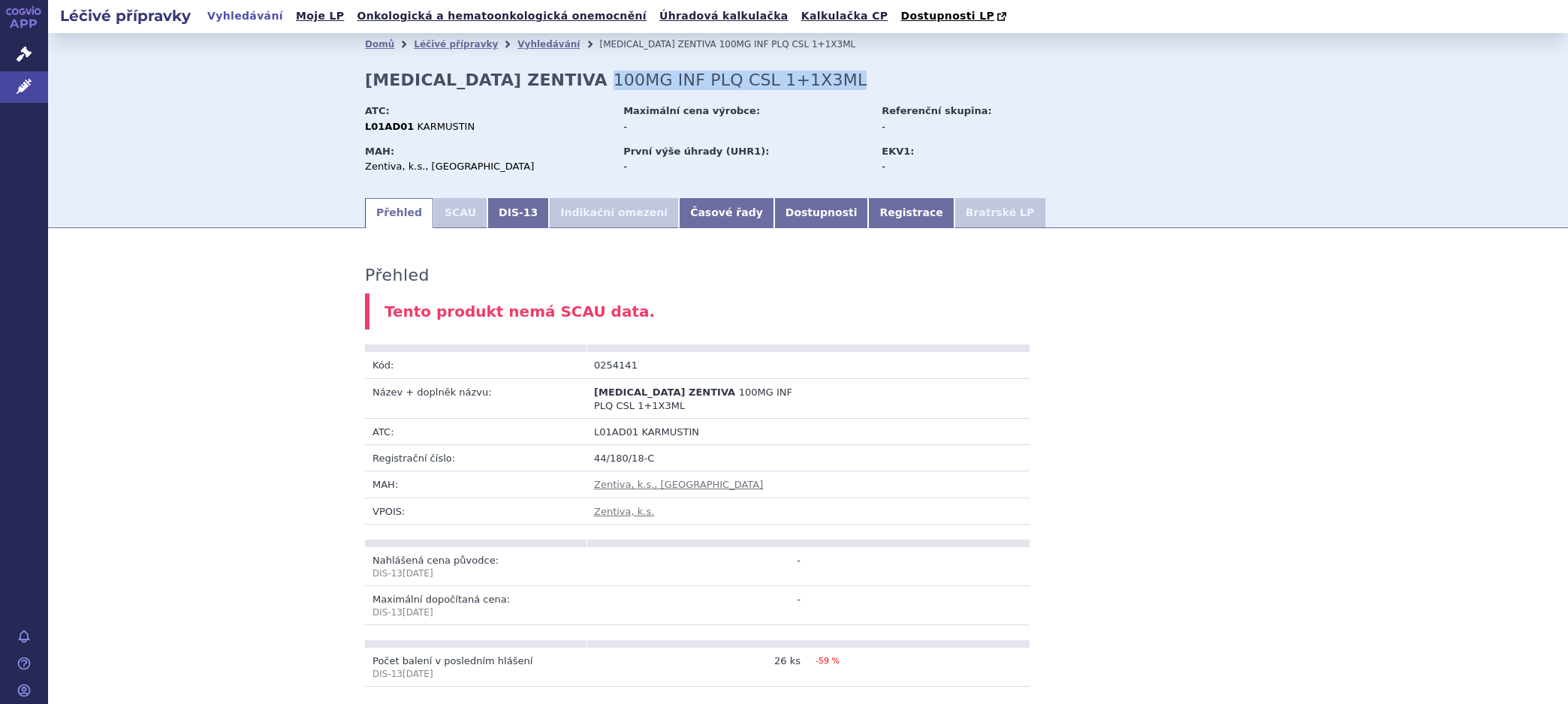
copy span "100MG INF PLQ CSL 1+1X3ML"
click at [734, 619] on td "-" at bounding box center [697, 605] width 221 height 39
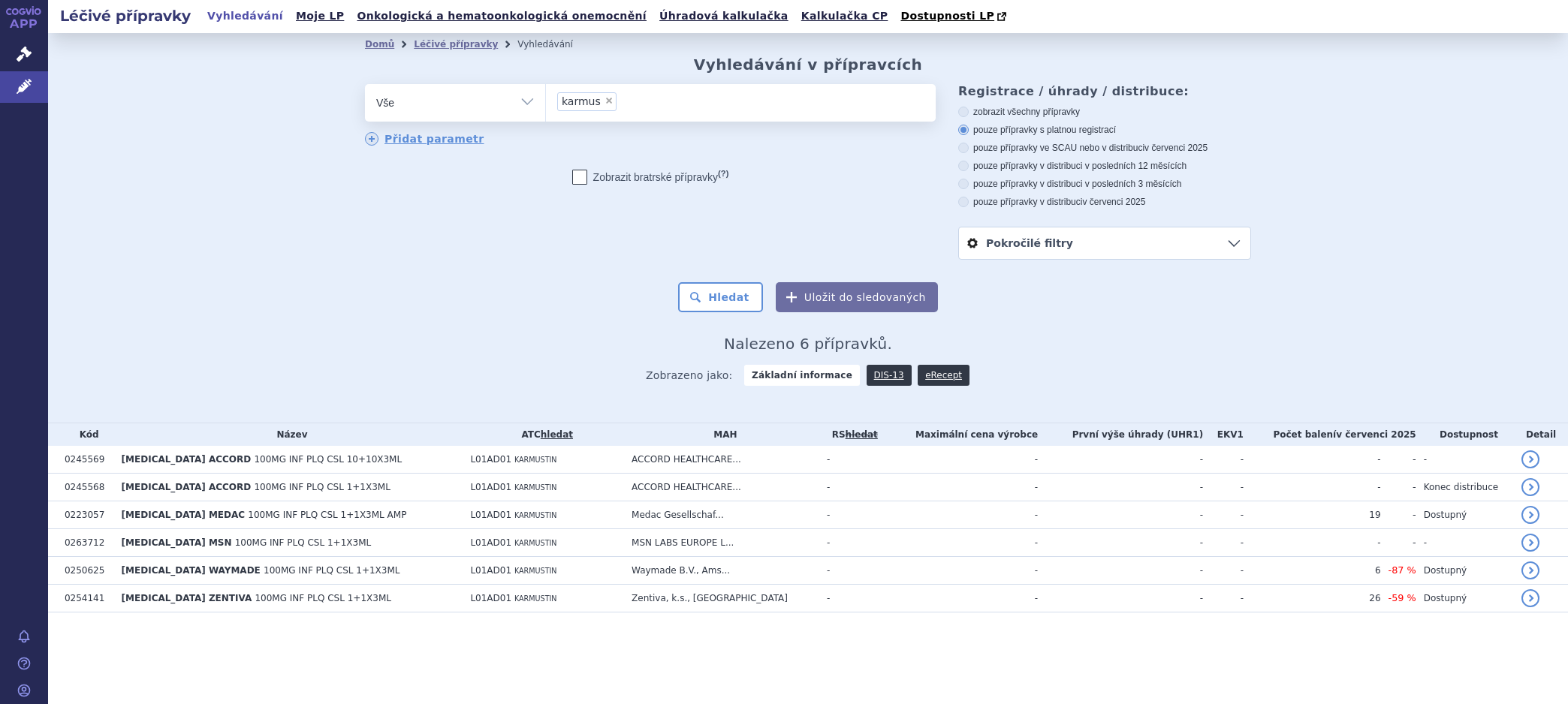
click at [881, 371] on link "DIS-13" at bounding box center [889, 375] width 45 height 21
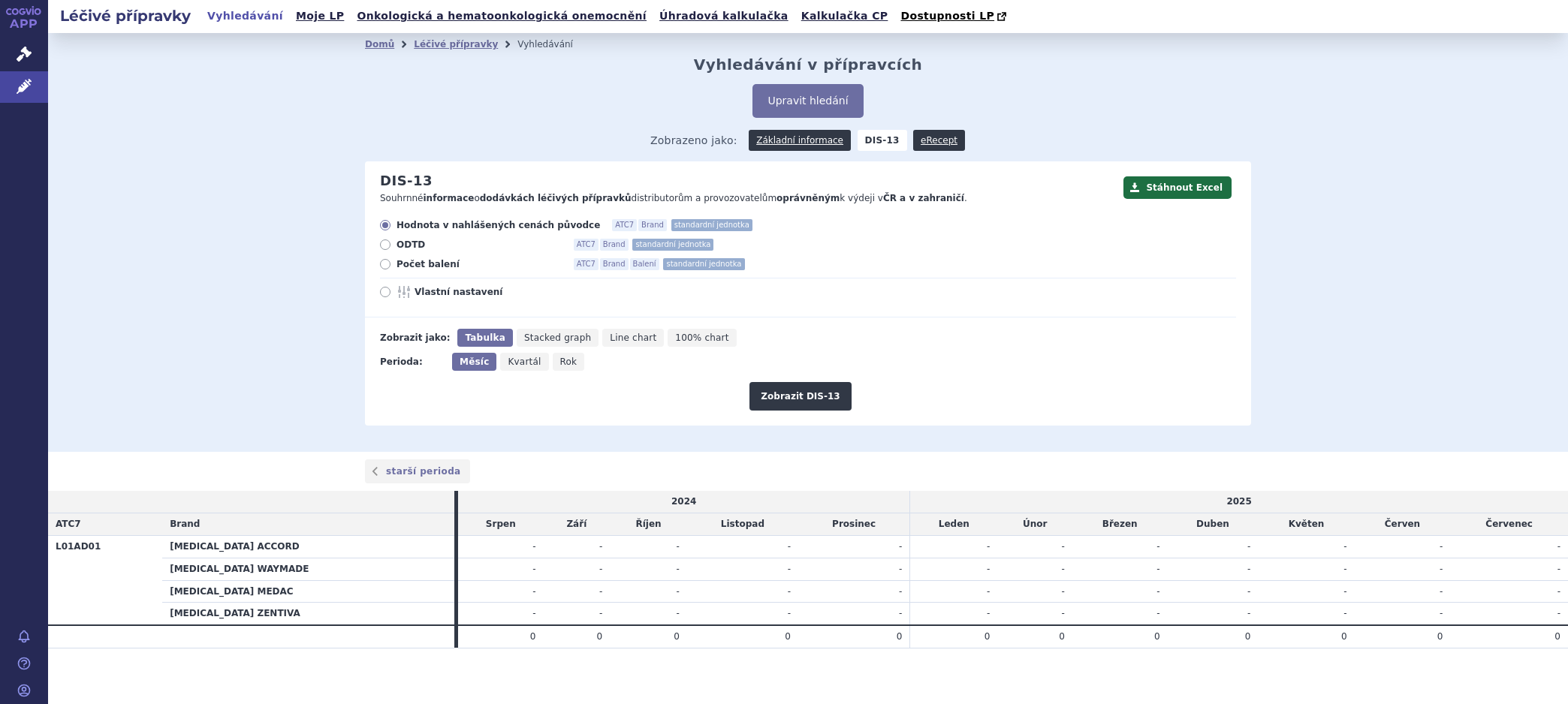
click at [416, 267] on span "Počet balení" at bounding box center [479, 264] width 165 height 12
click at [391, 267] on input "Počet balení ATC7 Brand Balení standardní jednotka" at bounding box center [387, 266] width 10 height 10
radio input "true"
click at [560, 361] on span "Rok" at bounding box center [569, 362] width 18 height 11
click at [553, 361] on input "Rok" at bounding box center [558, 358] width 10 height 10
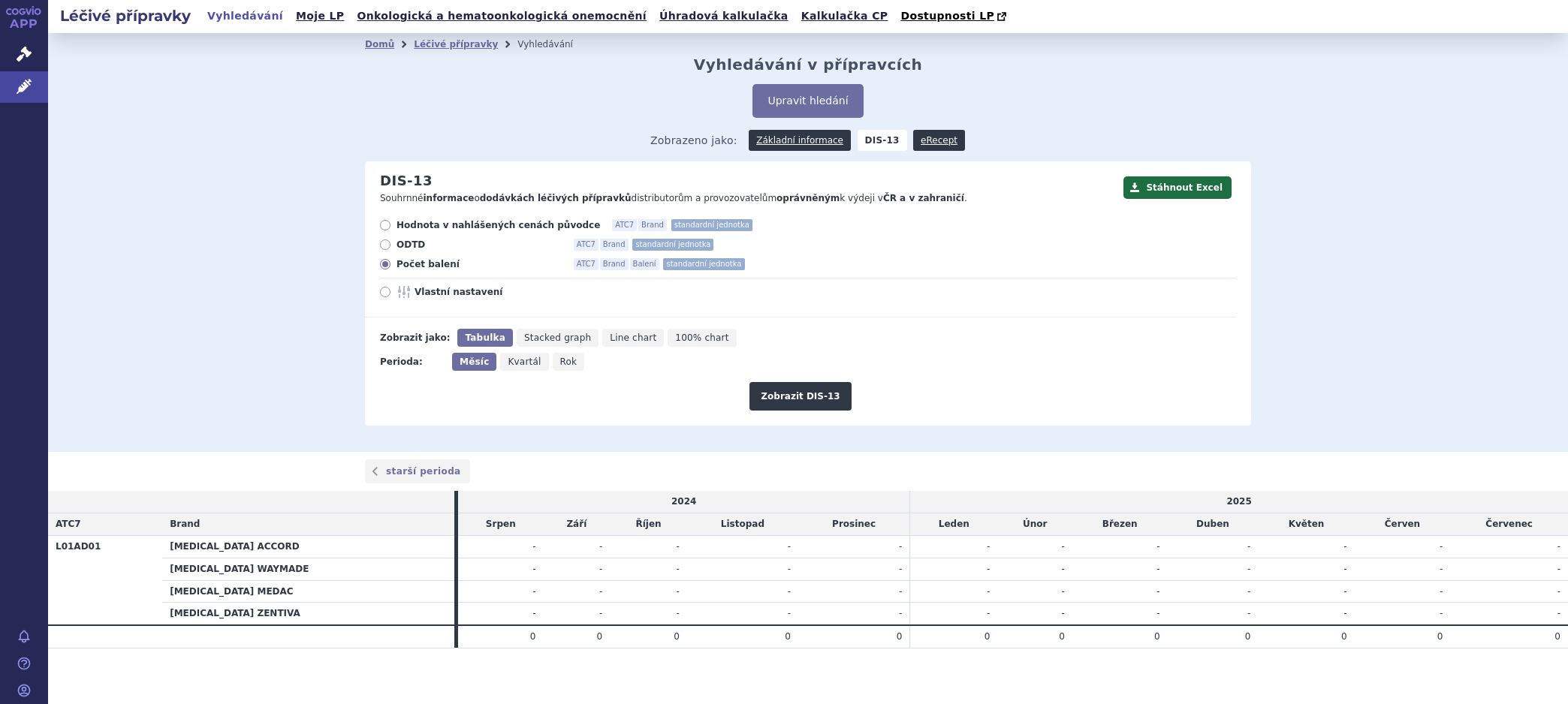
radio input "true"
click at [795, 404] on button "Zobrazit DIS-13" at bounding box center [800, 396] width 102 height 29
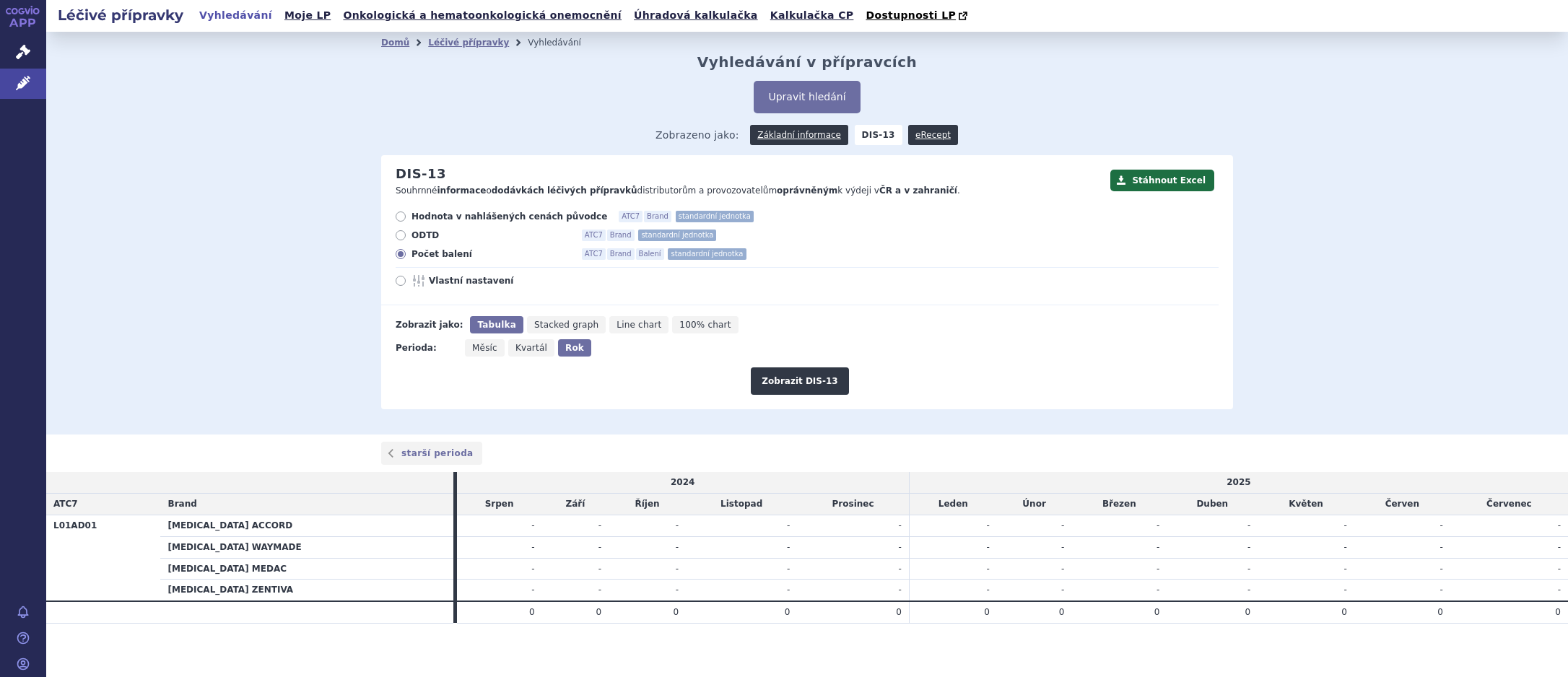
click at [799, 382] on button "Zobrazit DIS-13" at bounding box center [799, 381] width 98 height 27
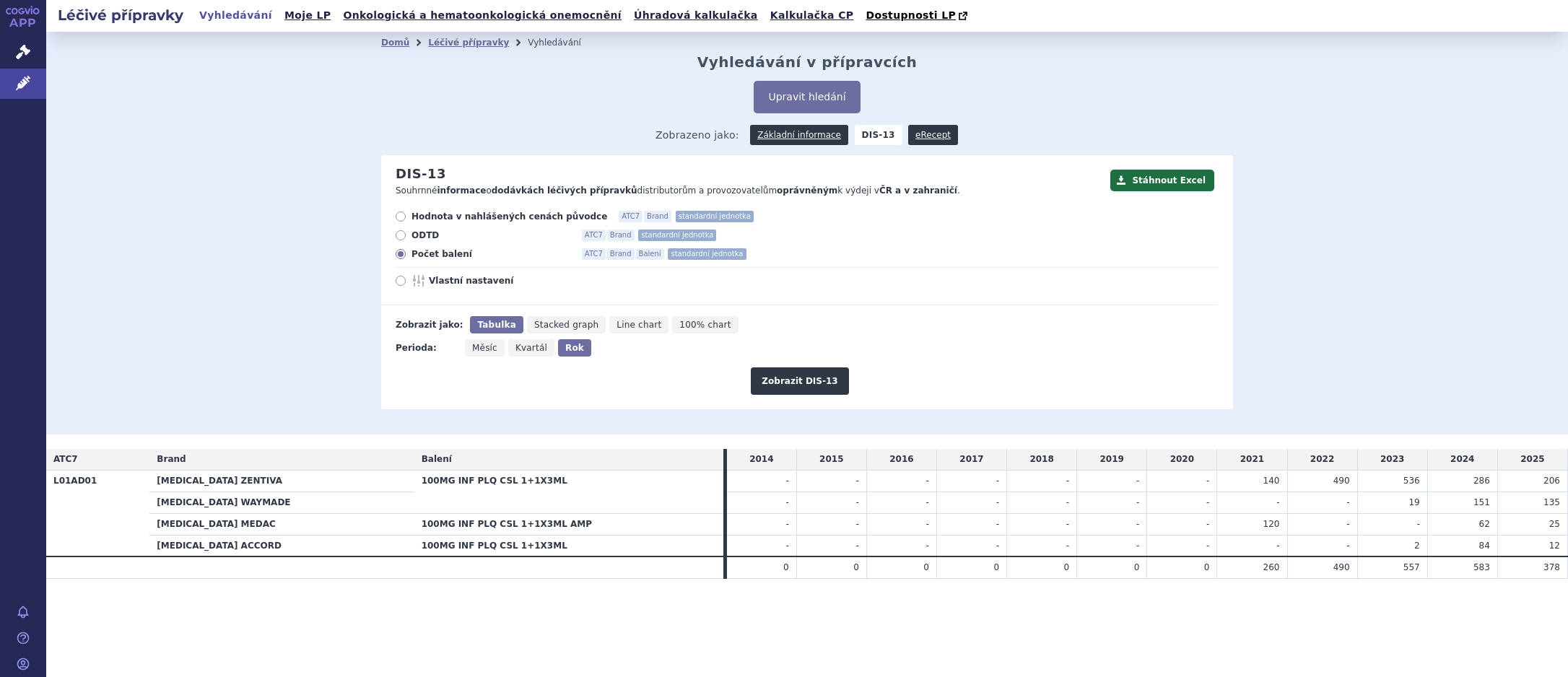
click at [809, 139] on link "Základní informace" at bounding box center [799, 135] width 98 height 20
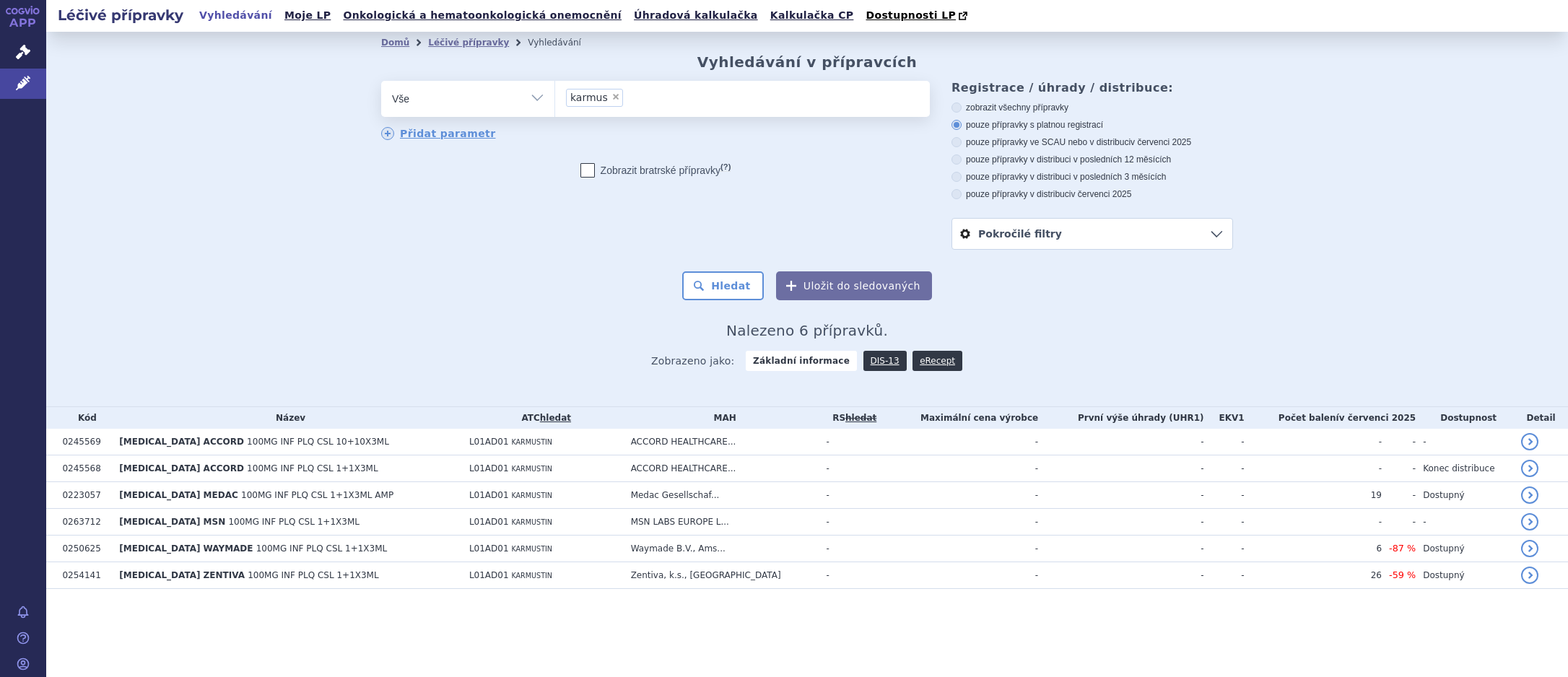
click at [876, 361] on link "DIS-13" at bounding box center [885, 361] width 44 height 20
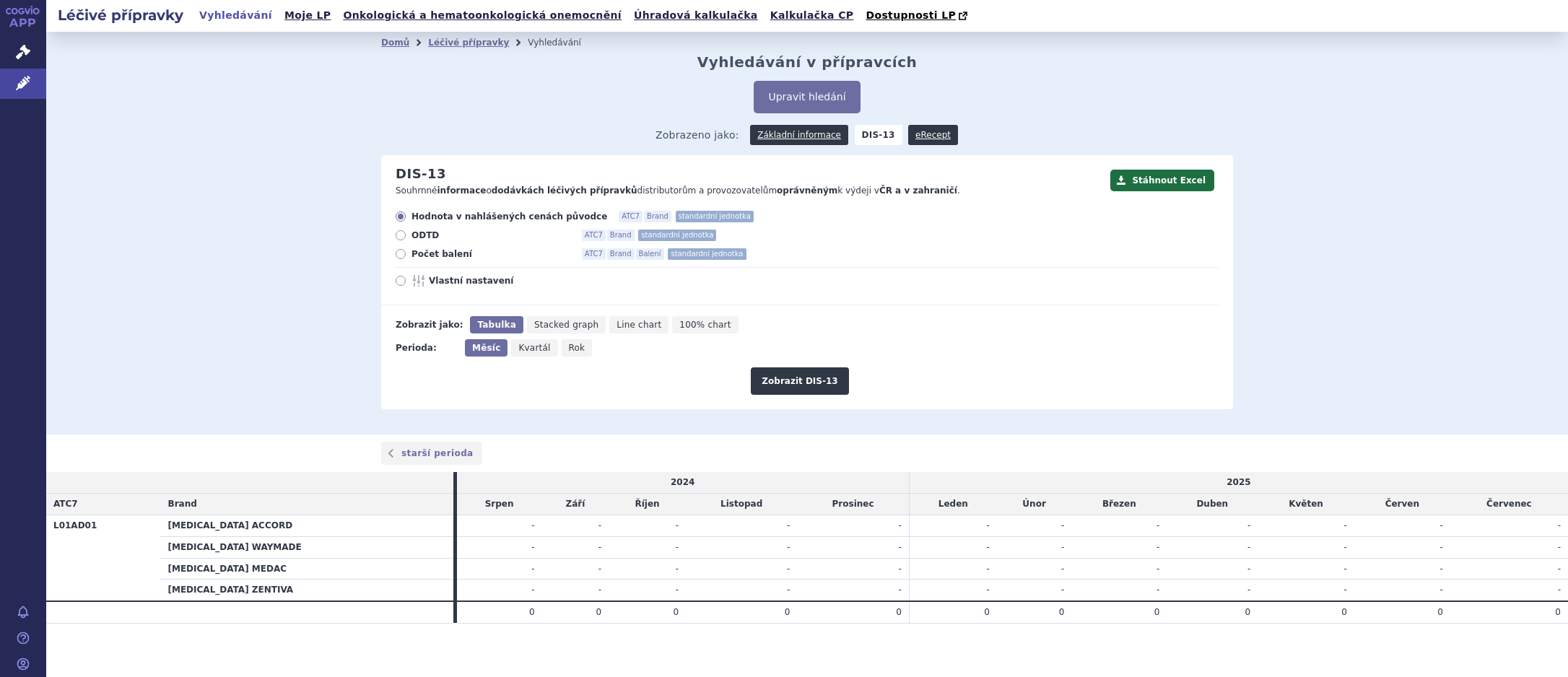
click at [440, 257] on span "Počet balení" at bounding box center [490, 254] width 159 height 11
click at [407, 257] on input "Počet balení ATC7 Brand Balení standardní jednotka" at bounding box center [402, 256] width 10 height 10
radio input "true"
click at [769, 385] on button "Zobrazit DIS-13" at bounding box center [799, 381] width 98 height 27
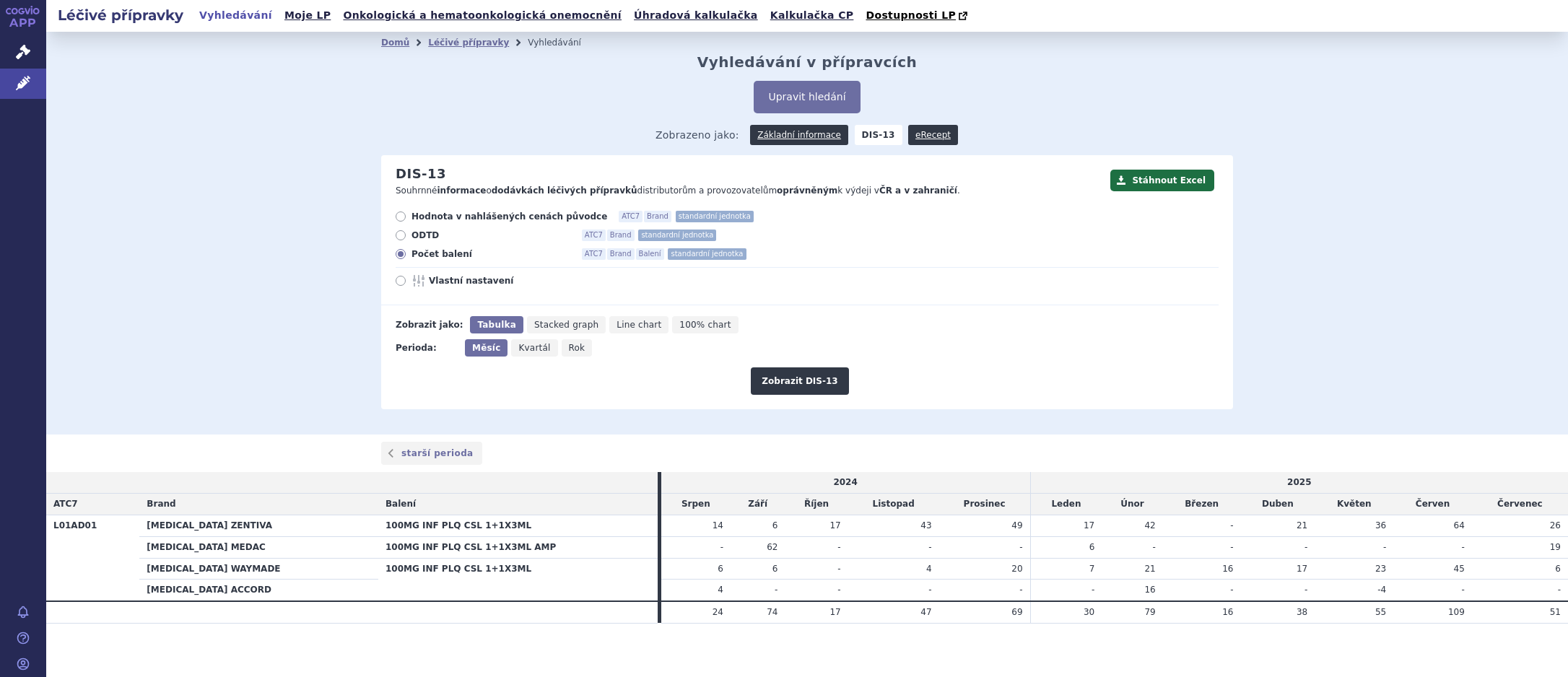
click at [796, 141] on link "Základní informace" at bounding box center [799, 135] width 98 height 20
click at [799, 130] on link "Základní informace" at bounding box center [799, 135] width 98 height 20
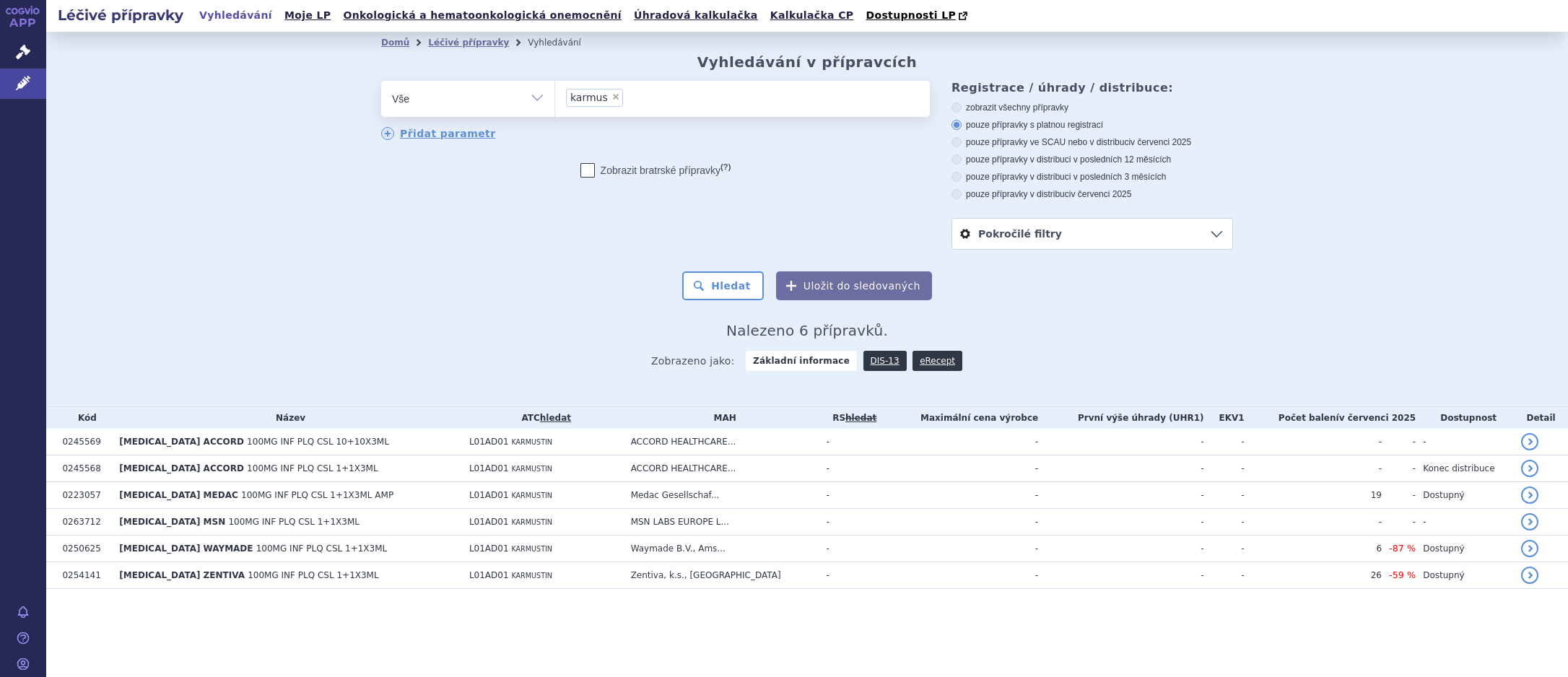
click at [248, 575] on span "100MG INF PLQ CSL 1+1X3ML" at bounding box center [313, 575] width 131 height 10
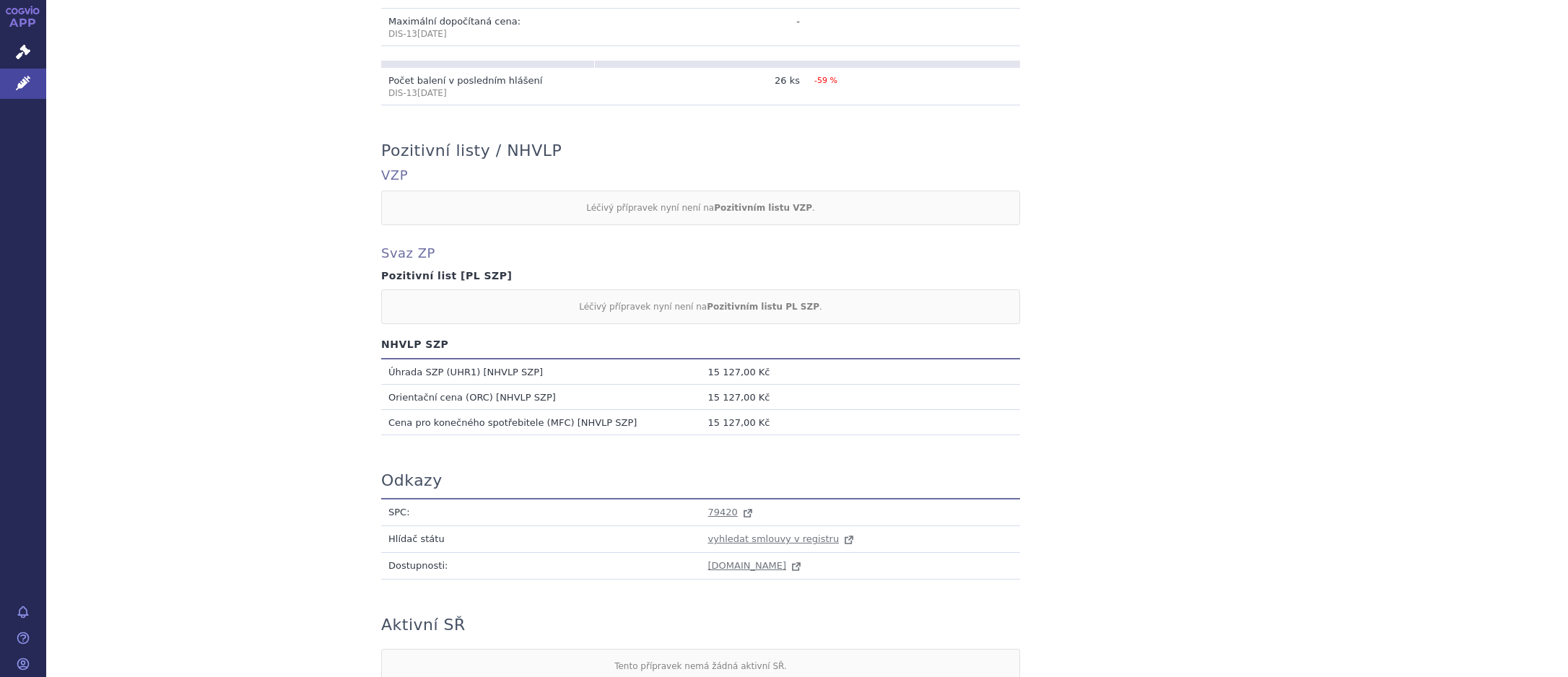
scroll to position [601, 0]
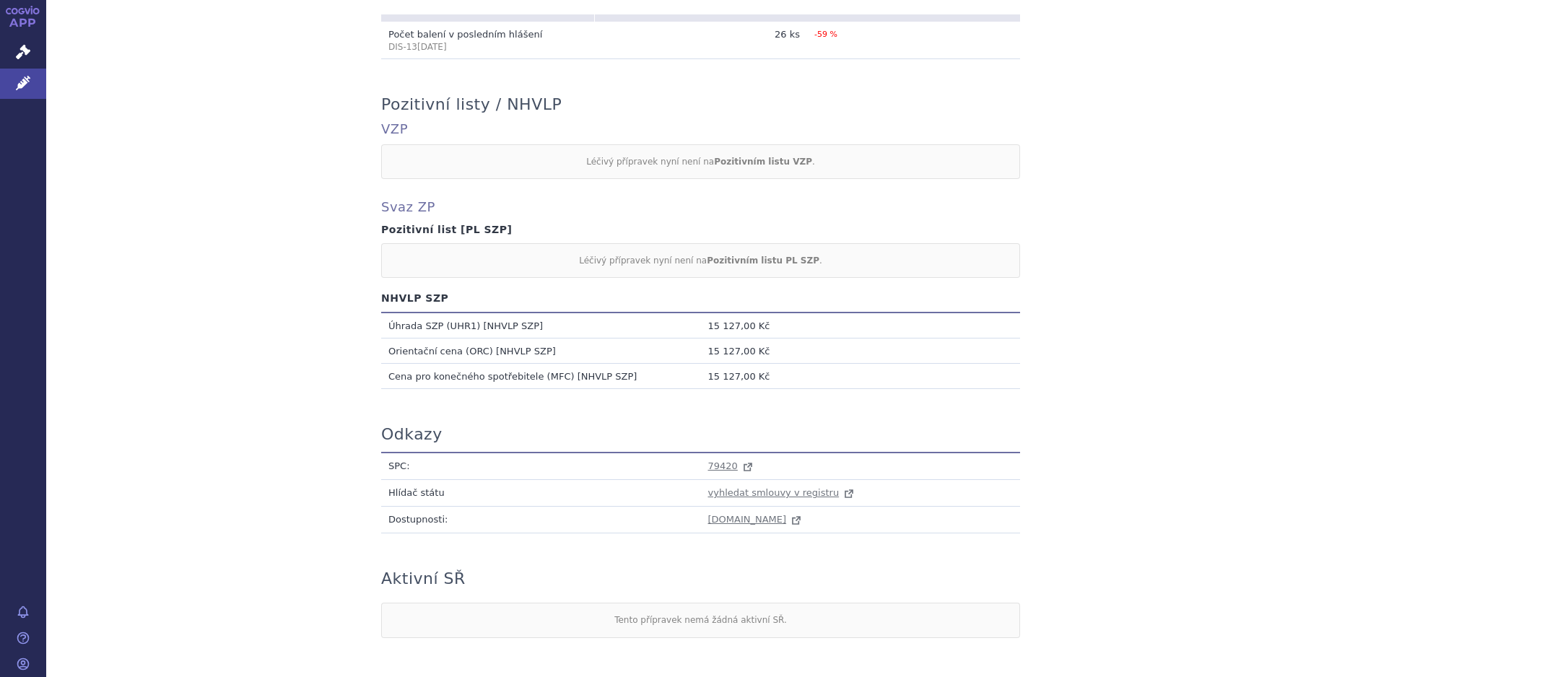
click at [583, 377] on td "Cena pro konečného spotřebitele (MFC) [NHVLP SZP]" at bounding box center [541, 376] width 319 height 25
click at [489, 366] on td "Cena pro konečného spotřebitele (MFC) [NHVLP SZP]" at bounding box center [541, 376] width 319 height 25
click at [451, 381] on td "Cena pro konečného spotřebitele (MFC) [NHVLP SZP]" at bounding box center [541, 376] width 319 height 25
click at [761, 492] on span "vyhledat smlouvy v registru" at bounding box center [774, 492] width 131 height 10
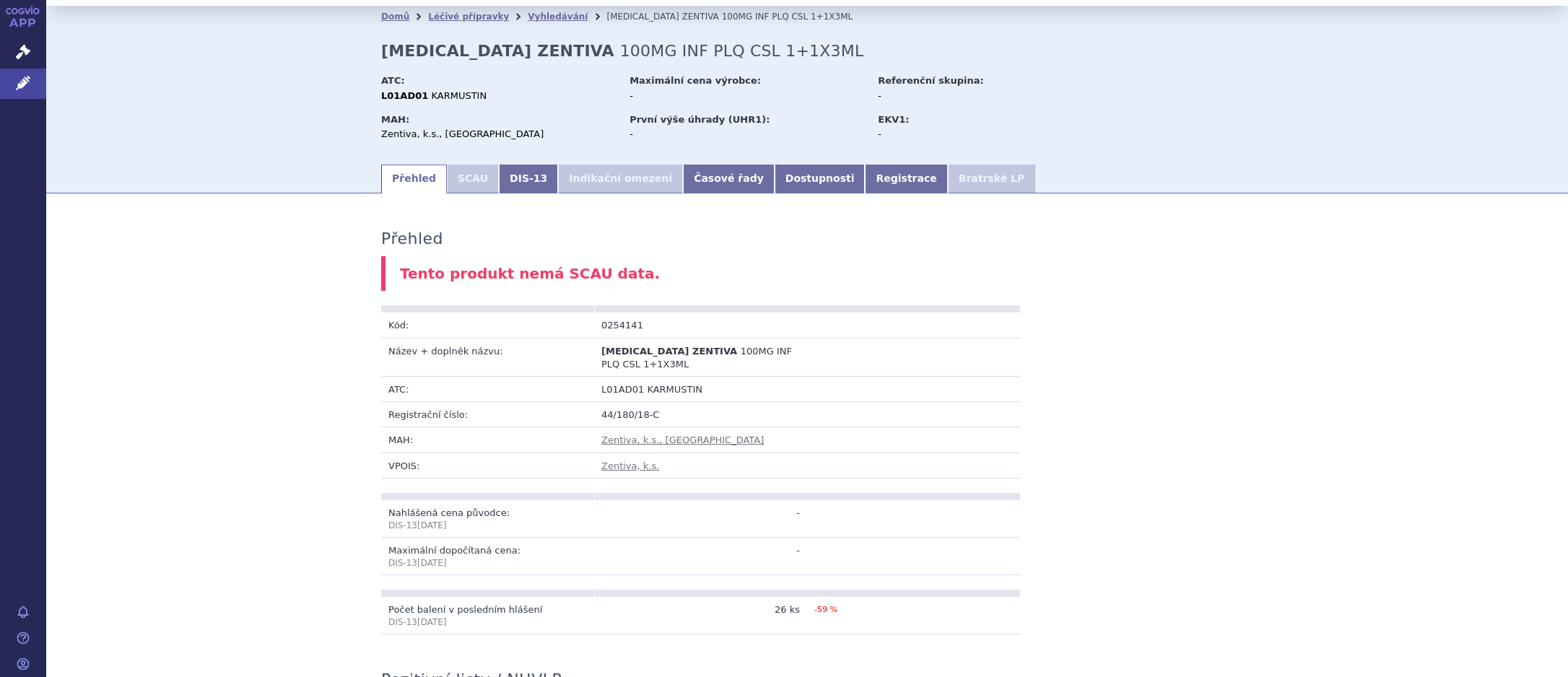
scroll to position [0, 0]
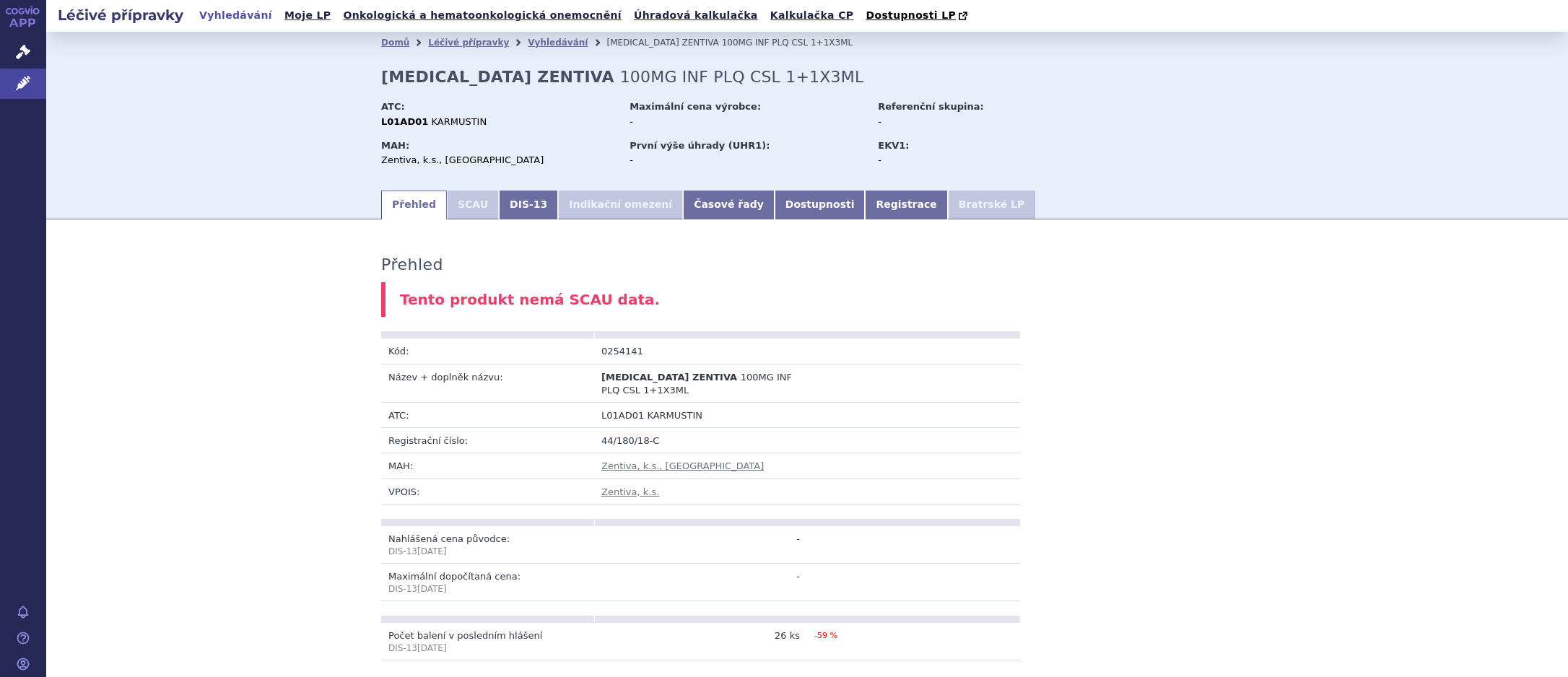
click at [528, 44] on link "Vyhledávání" at bounding box center [557, 43] width 60 height 10
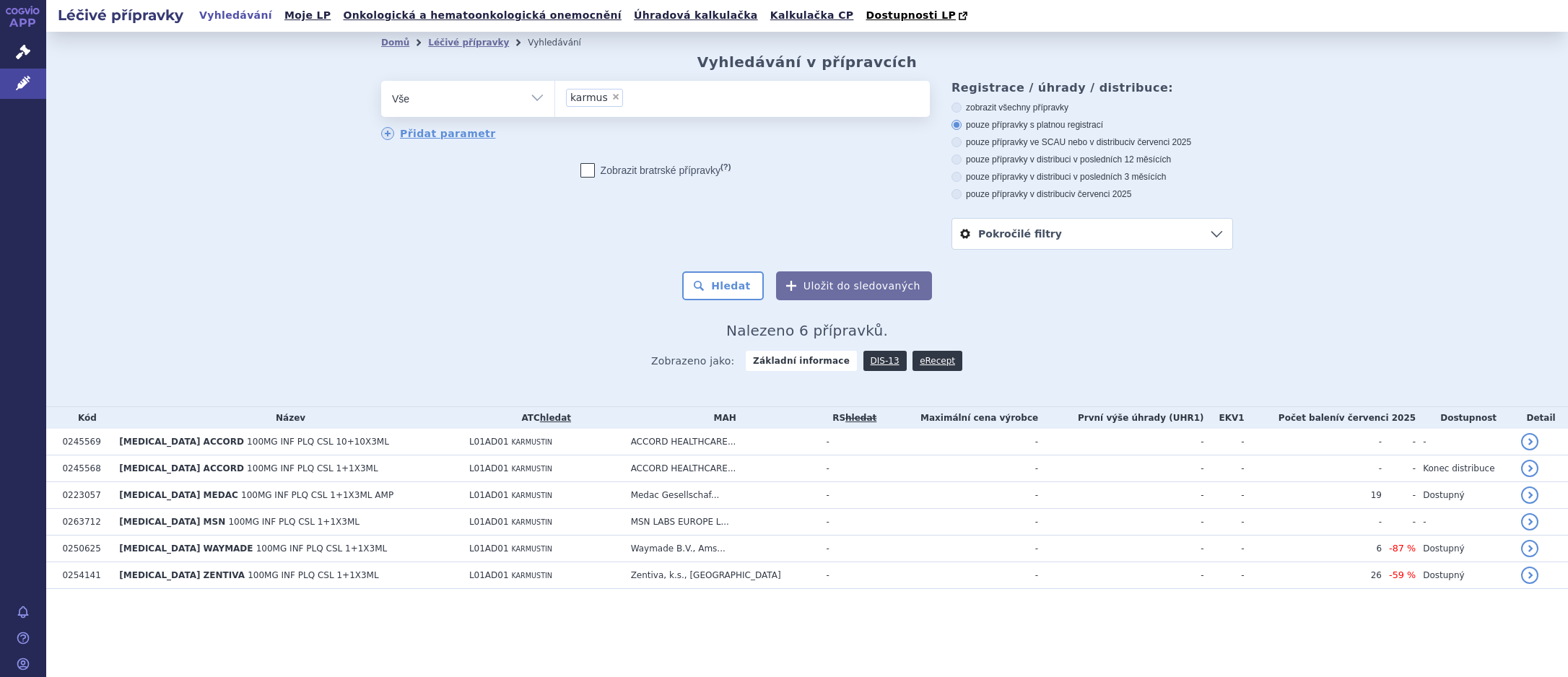
click at [881, 363] on link "DIS-13" at bounding box center [885, 361] width 44 height 20
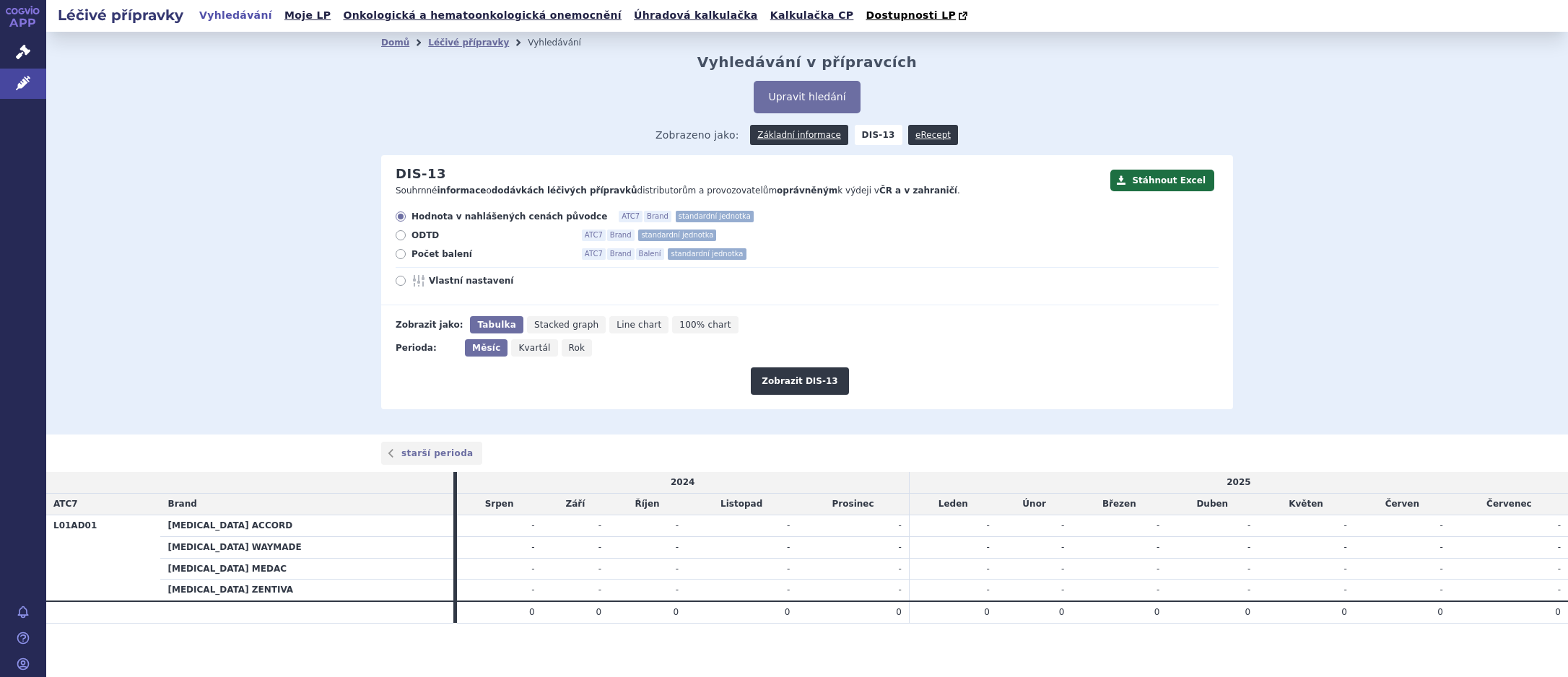
click at [561, 350] on icon "Rok" at bounding box center [577, 348] width 31 height 17
click at [561, 349] on input "Rok" at bounding box center [566, 345] width 10 height 10
radio input "true"
click at [436, 257] on span "Počet balení" at bounding box center [490, 254] width 159 height 11
click at [407, 257] on input "Počet balení ATC7 Brand Balení standardní jednotka" at bounding box center [402, 256] width 10 height 10
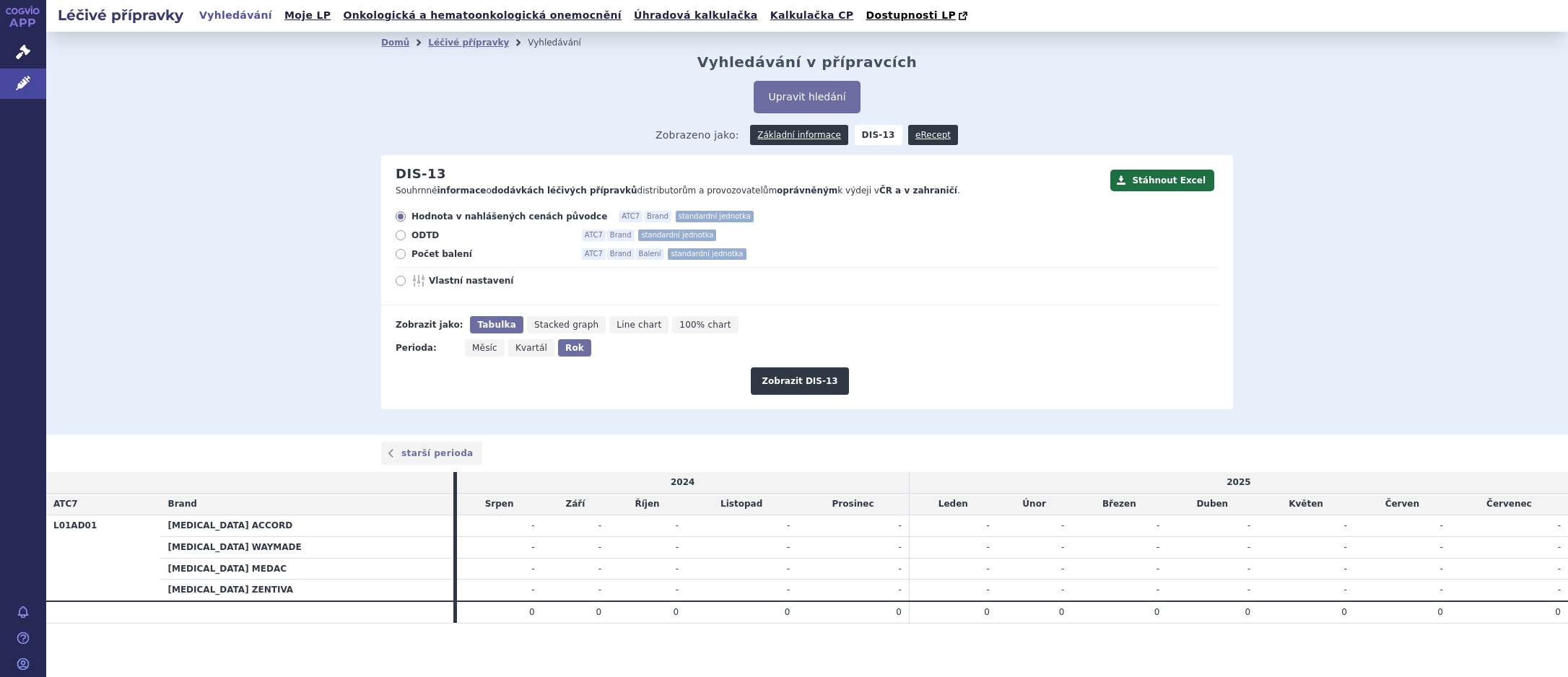
radio input "true"
click at [771, 382] on button "Zobrazit DIS-13" at bounding box center [799, 381] width 98 height 27
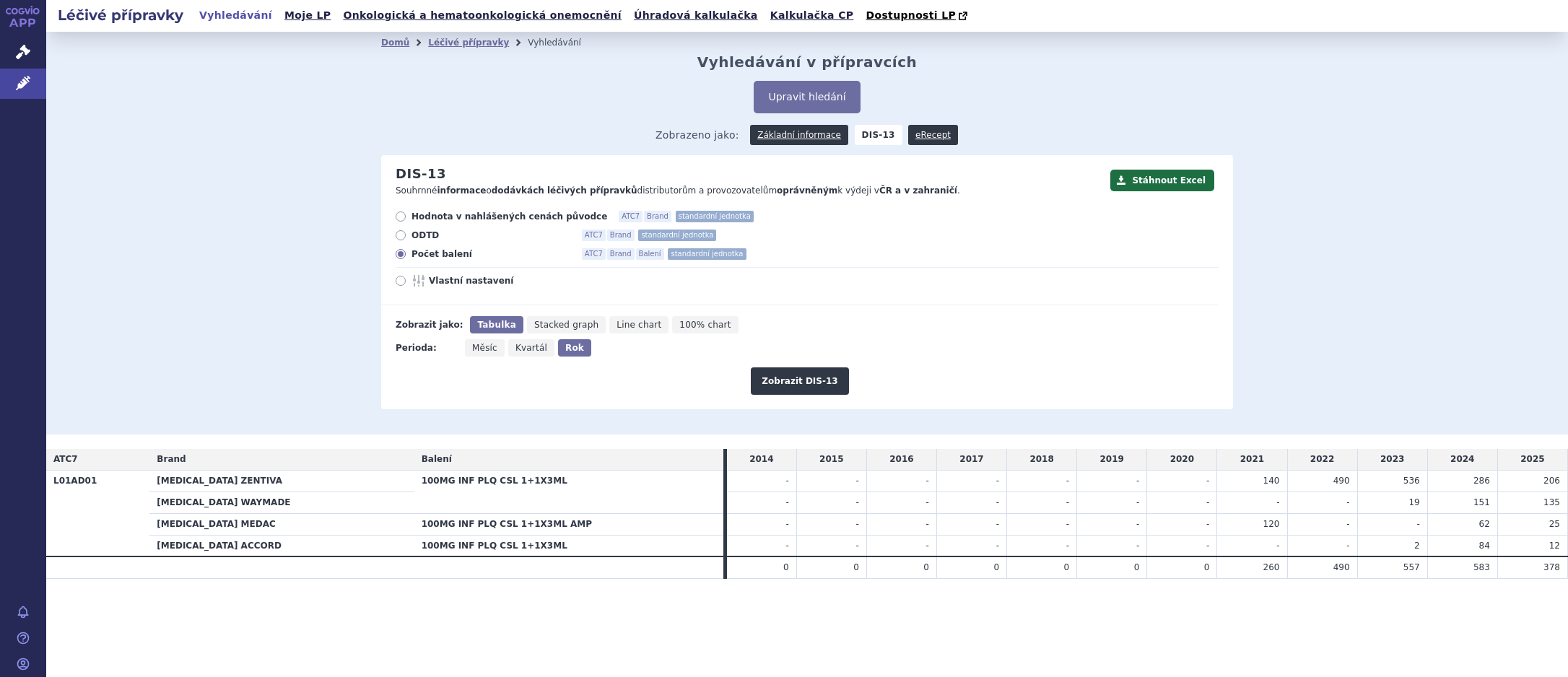
click at [1288, 123] on div "Domů Léčivé přípravky Vyhledávání Vyhledávání v přípravcích Upravit hledání ods…" at bounding box center [807, 232] width 1521 height 403
click at [729, 286] on label "Vlastní nastavení" at bounding box center [807, 281] width 823 height 11
click at [407, 286] on input "Vlastní nastavení" at bounding box center [402, 283] width 10 height 10
radio input "true"
